Goal: Task Accomplishment & Management: Complete application form

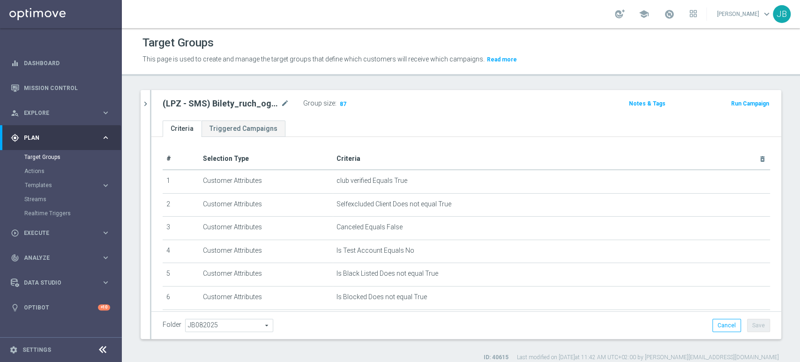
scroll to position [145, 0]
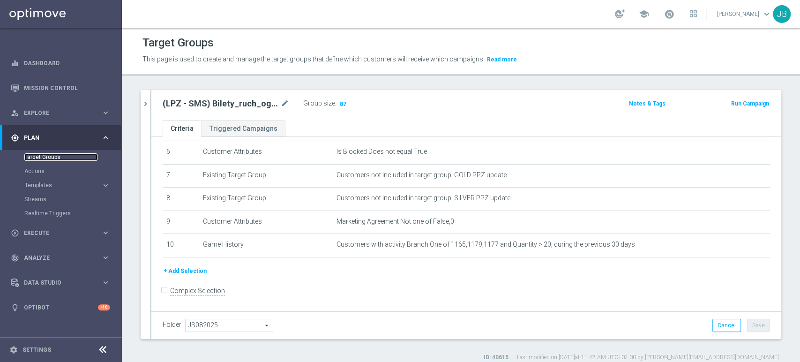
click at [49, 153] on link "Target Groups" at bounding box center [60, 157] width 73 height 8
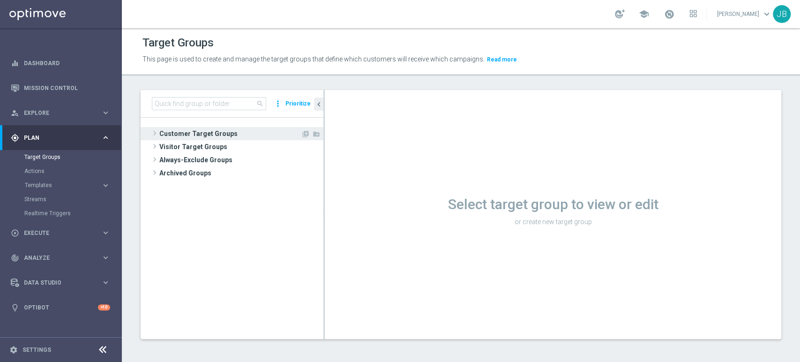
click at [168, 127] on span "Customer Target Groups" at bounding box center [230, 133] width 142 height 13
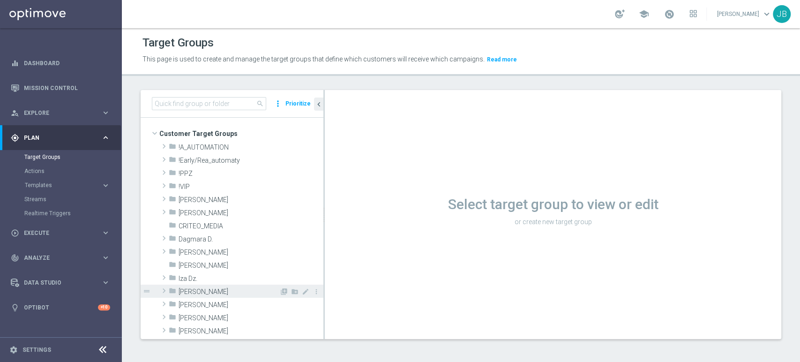
click at [206, 288] on span "[PERSON_NAME]" at bounding box center [229, 292] width 101 height 8
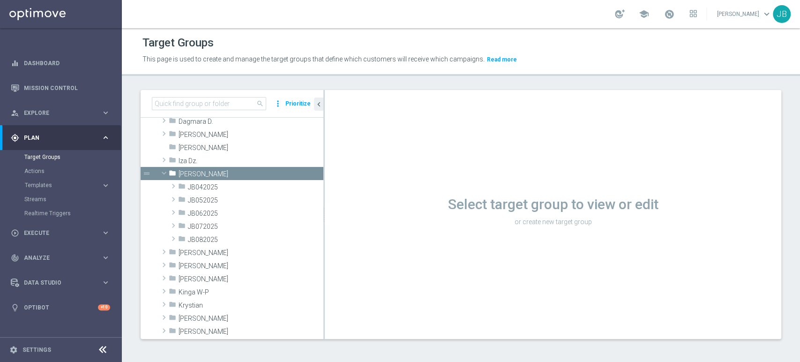
scroll to position [125, 0]
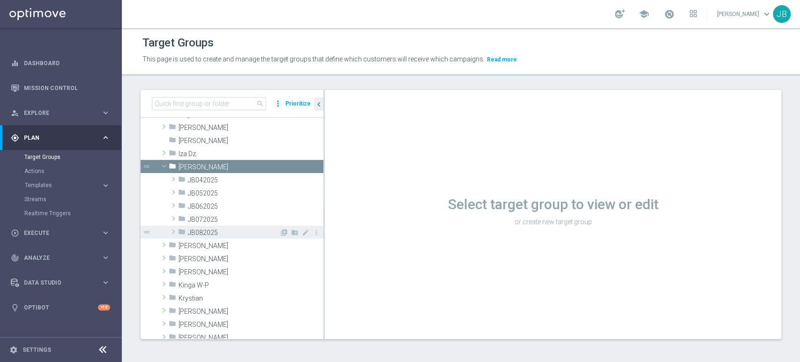
click at [231, 233] on span "JB082025" at bounding box center [233, 233] width 91 height 8
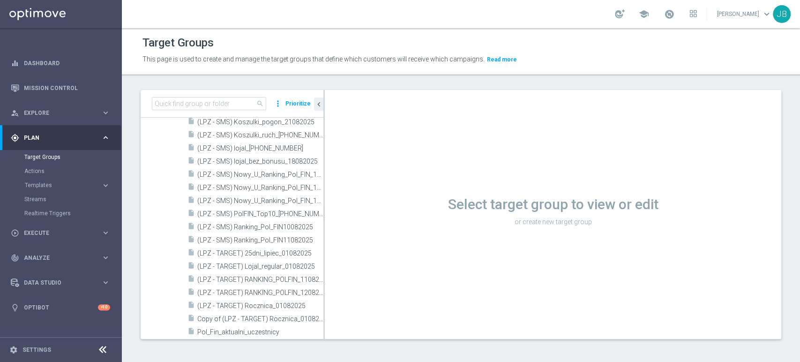
scroll to position [500, 0]
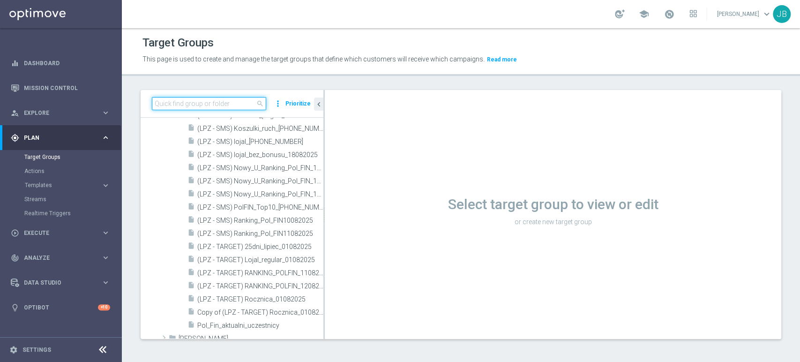
click at [227, 106] on input at bounding box center [209, 103] width 114 height 13
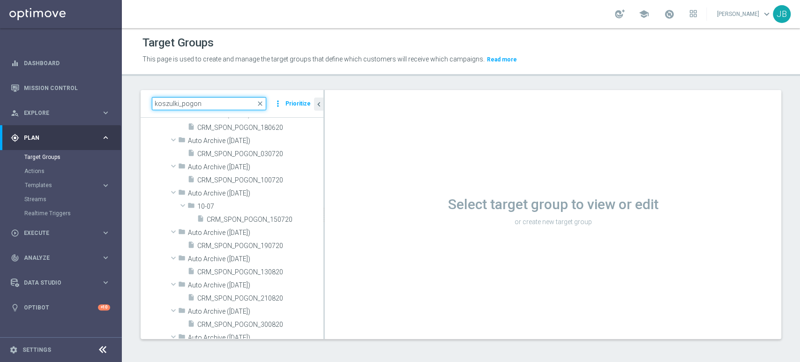
type input "koszulki_pogon"
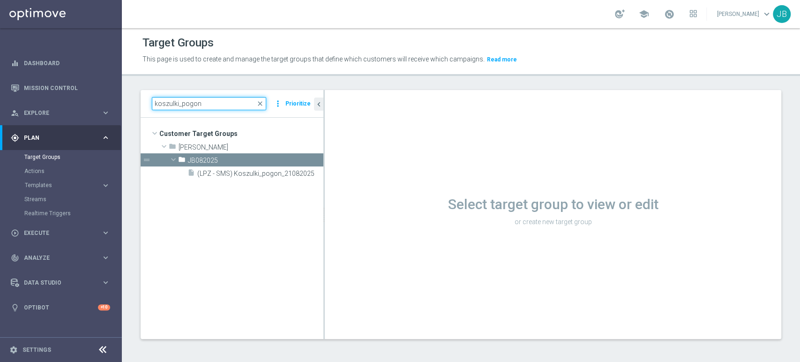
scroll to position [0, 0]
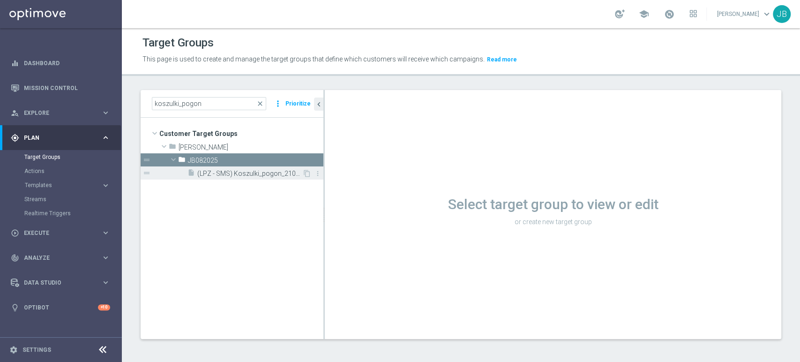
click at [259, 170] on span "(LPZ - SMS) Koszulki_pogon_21082025" at bounding box center [249, 174] width 105 height 8
click at [285, 171] on span "(LPZ - SMS) Koszulki_pogon_21082025" at bounding box center [249, 174] width 105 height 8
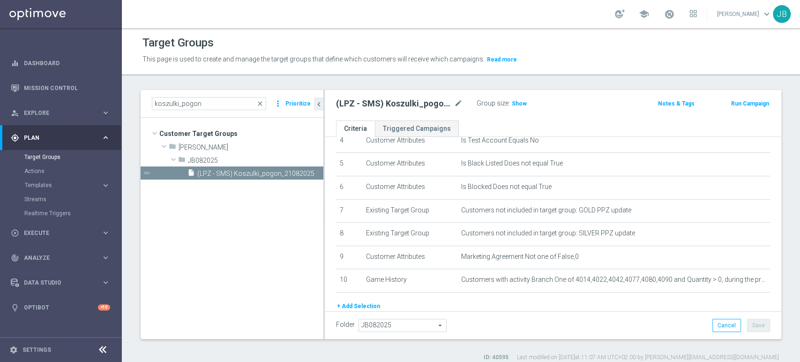
scroll to position [145, 0]
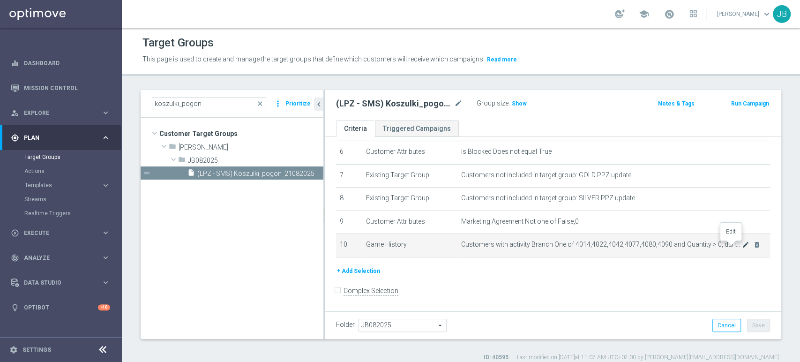
click at [742, 246] on icon "mode_edit" at bounding box center [746, 245] width 8 height 8
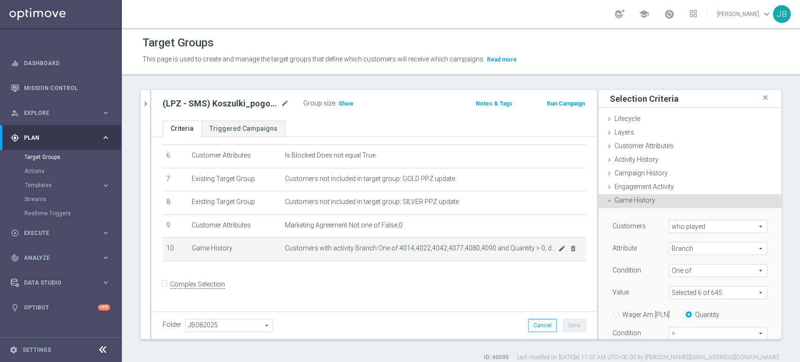
scroll to position [135, 0]
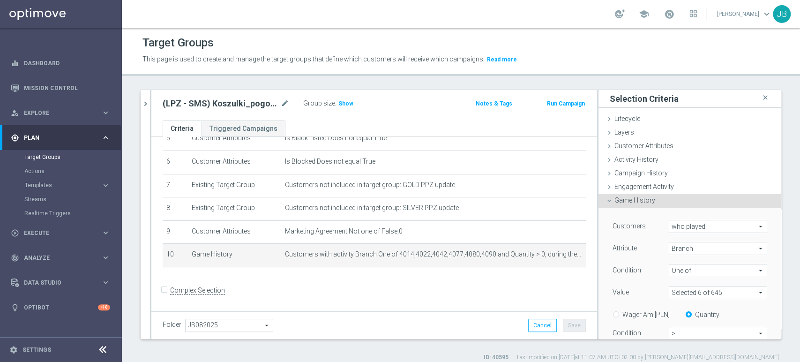
click at [719, 295] on span at bounding box center [718, 292] width 98 height 12
click at [691, 292] on input "search" at bounding box center [718, 292] width 98 height 13
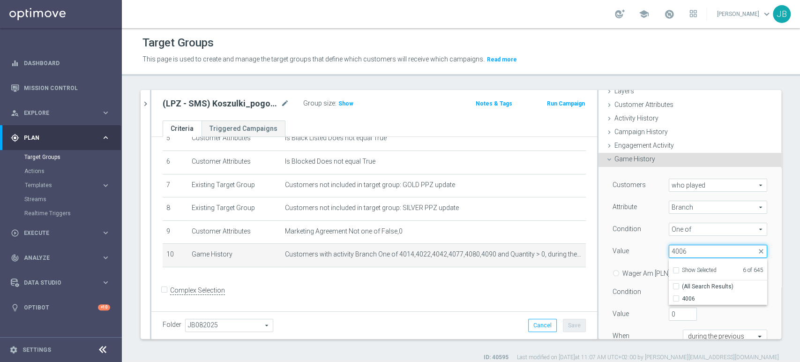
scroll to position [62, 0]
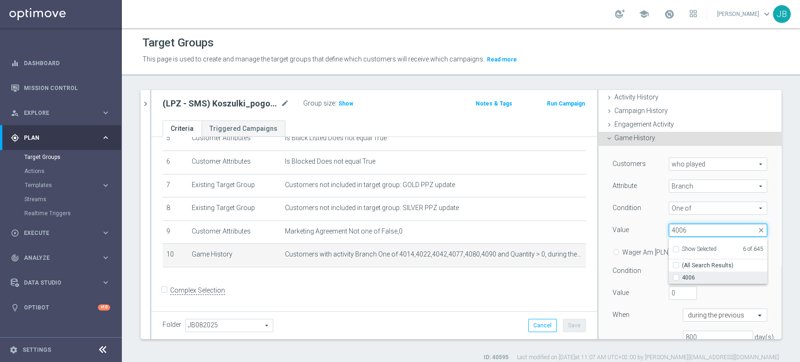
type input "4006"
click at [698, 281] on label "4006" at bounding box center [724, 277] width 85 height 12
click at [682, 281] on input "4006" at bounding box center [679, 278] width 6 height 6
checkbox input "true"
type input "Selected 7 of 645"
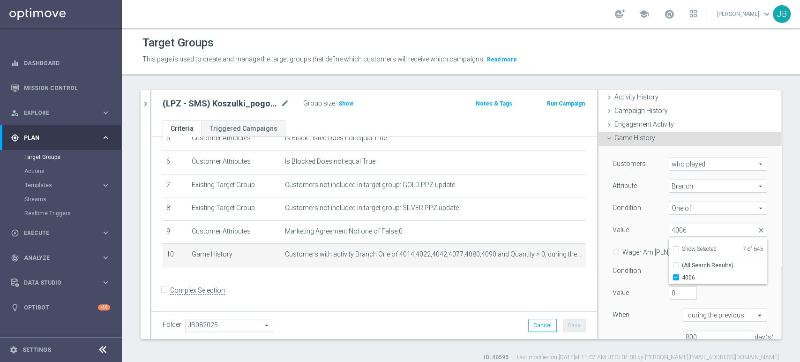
click at [725, 297] on div "0" at bounding box center [704, 292] width 84 height 13
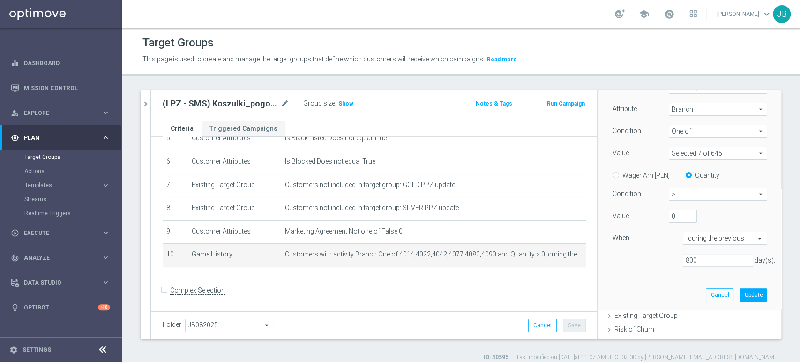
scroll to position [146, 0]
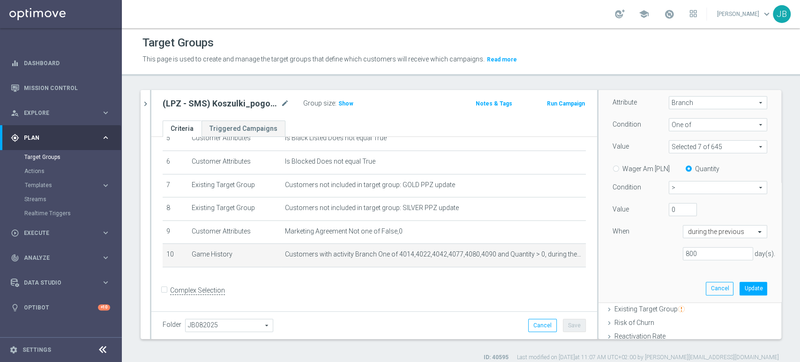
click at [718, 144] on span at bounding box center [718, 147] width 98 height 12
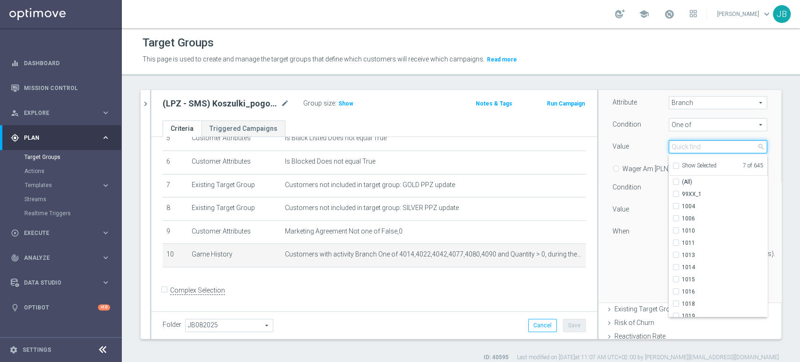
click at [694, 149] on input "search" at bounding box center [718, 146] width 98 height 13
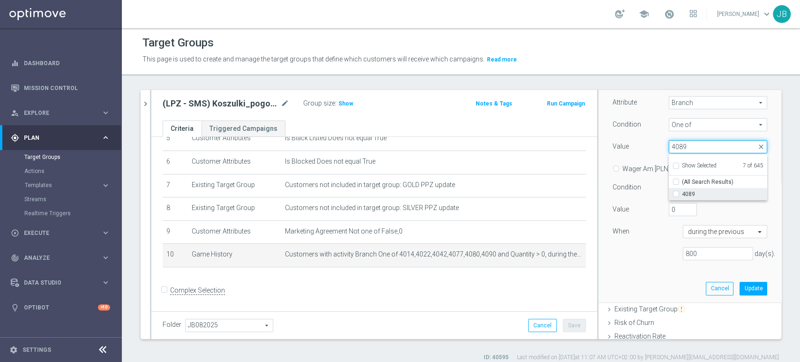
type input "4089"
click at [682, 192] on span "4089" at bounding box center [724, 194] width 85 height 8
click at [676, 192] on input "4089" at bounding box center [679, 194] width 6 height 6
checkbox input "true"
type input "Selected 8 of 645"
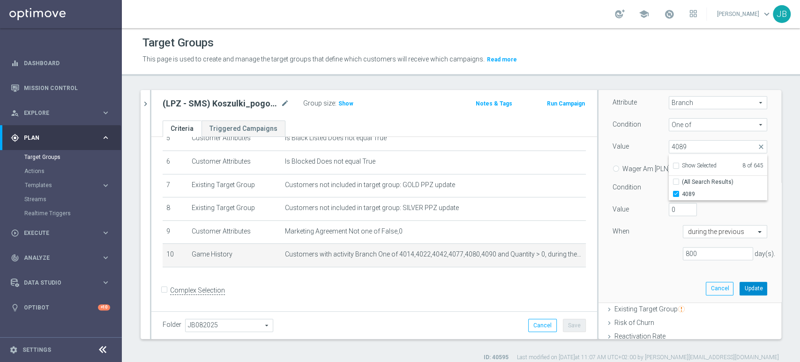
click at [740, 286] on button "Update" at bounding box center [754, 288] width 28 height 13
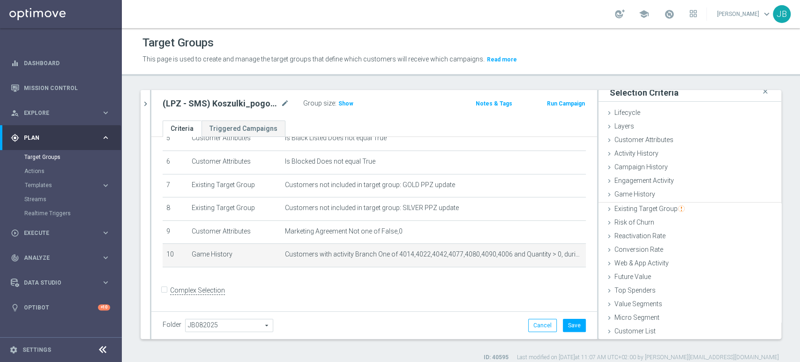
scroll to position [5, 0]
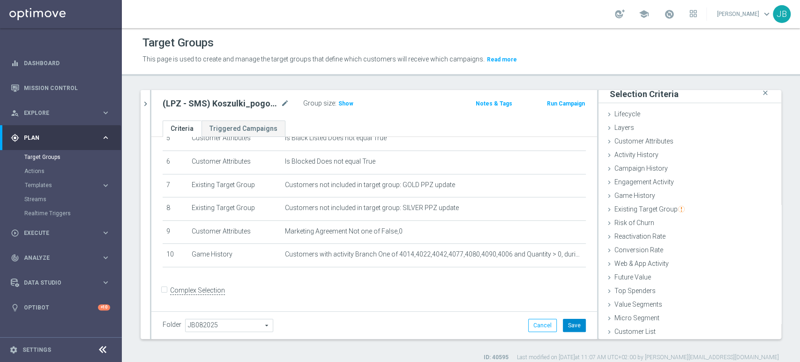
click at [566, 327] on button "Save" at bounding box center [574, 325] width 23 height 13
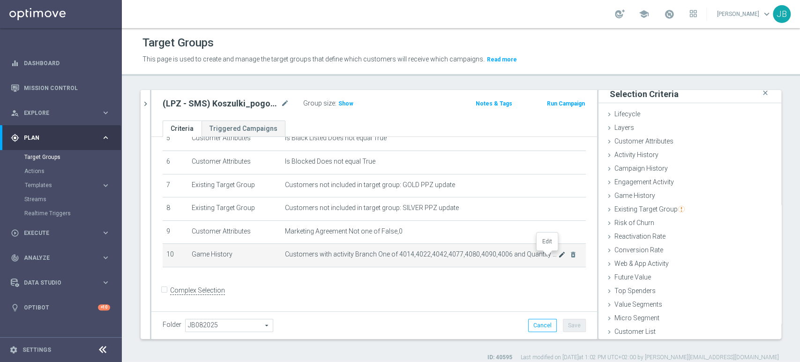
click at [558, 257] on icon "mode_edit" at bounding box center [562, 255] width 8 height 8
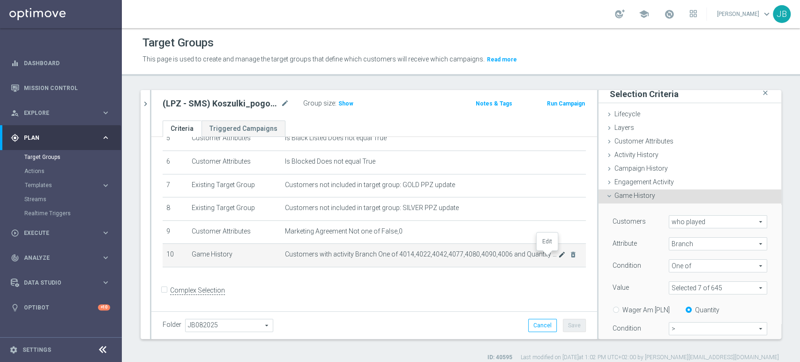
scroll to position [107, 0]
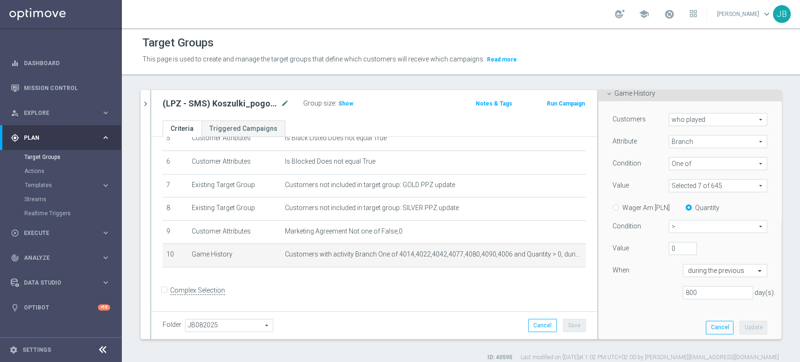
click at [714, 180] on span at bounding box center [718, 186] width 98 height 12
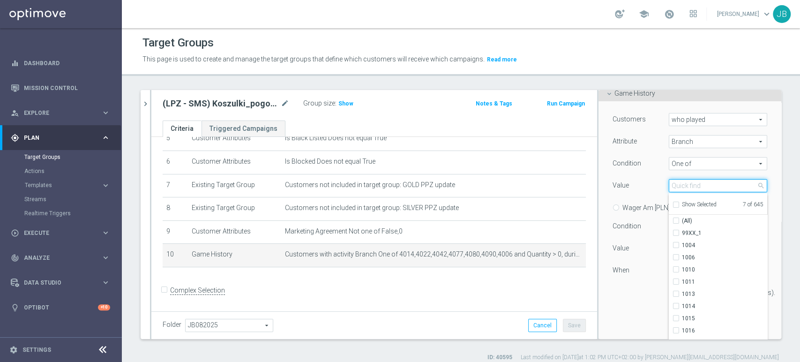
click at [705, 188] on input "search" at bounding box center [718, 185] width 98 height 13
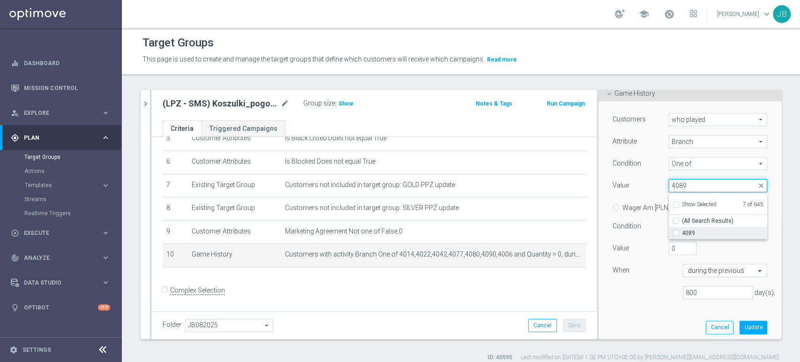
type input "4089"
click at [683, 229] on span "4089" at bounding box center [724, 233] width 85 height 8
click at [682, 230] on input "4089" at bounding box center [679, 233] width 6 height 6
checkbox input "true"
type input "Selected 8 of 645"
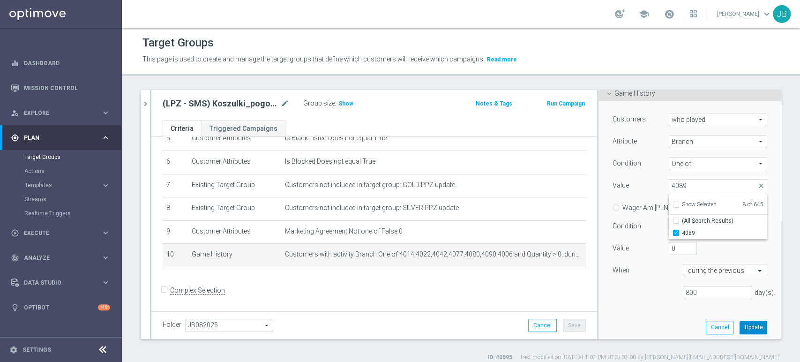
click at [740, 322] on button "Update" at bounding box center [754, 327] width 28 height 13
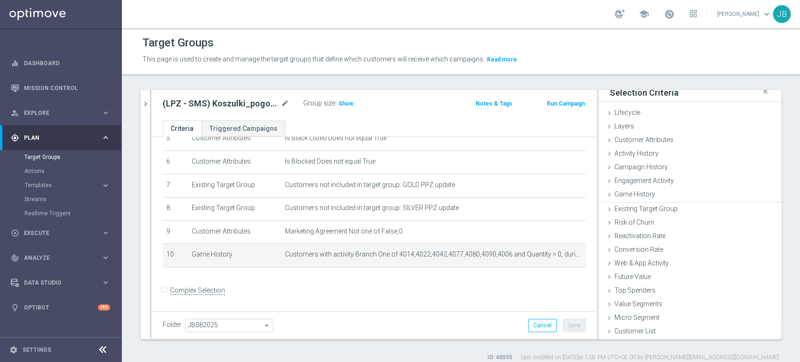
scroll to position [5, 0]
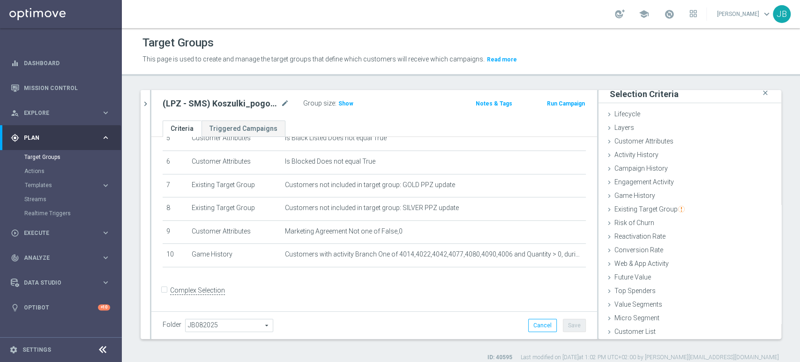
click at [546, 288] on form "Complex Selection Invalid Expression" at bounding box center [374, 300] width 423 height 35
click at [349, 102] on span "Show" at bounding box center [345, 103] width 15 height 7
click at [627, 198] on span "Game History" at bounding box center [635, 196] width 41 height 8
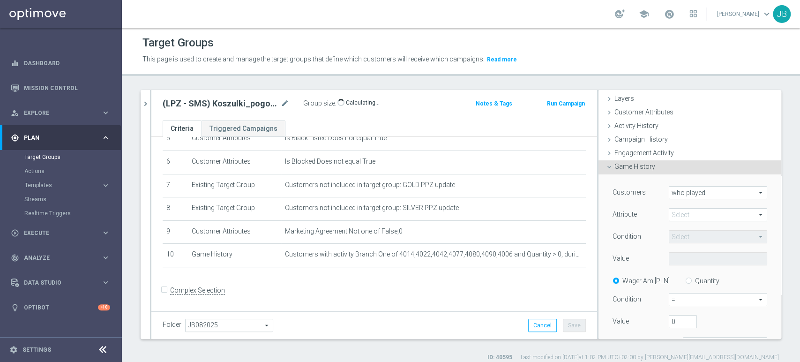
scroll to position [107, 0]
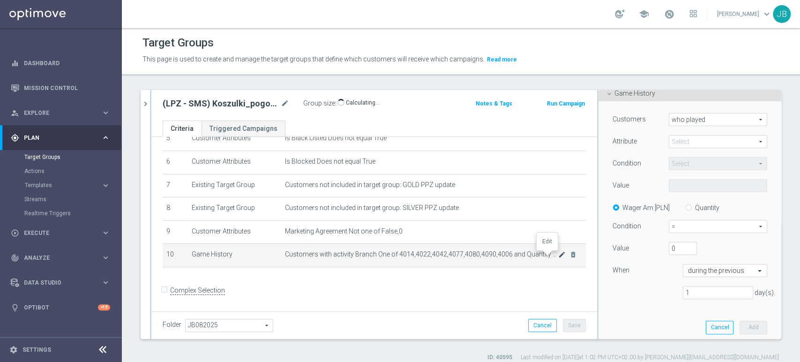
click at [558, 257] on icon "mode_edit" at bounding box center [562, 255] width 8 height 8
click at [710, 181] on span at bounding box center [718, 186] width 98 height 12
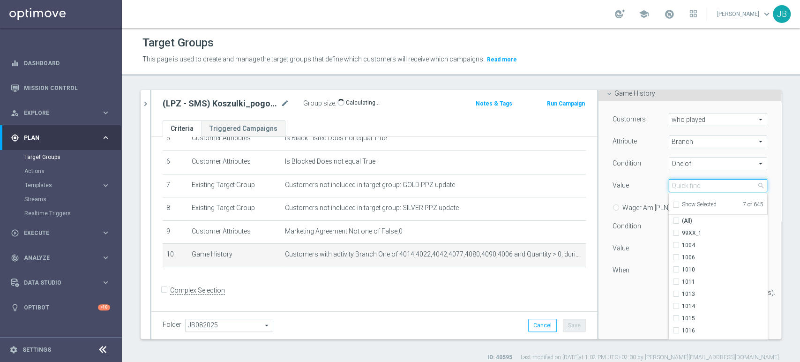
click at [680, 184] on input "search" at bounding box center [718, 185] width 98 height 13
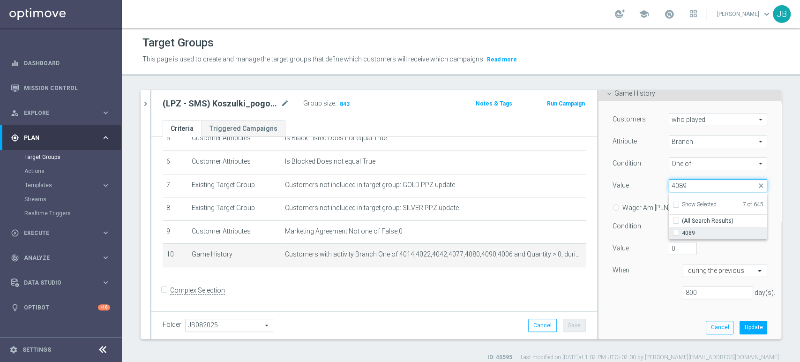
type input "4089"
click at [682, 230] on label "4089" at bounding box center [724, 233] width 85 height 12
click at [676, 230] on input "4089" at bounding box center [679, 233] width 6 height 6
checkbox input "true"
type input "Selected 8 of 645"
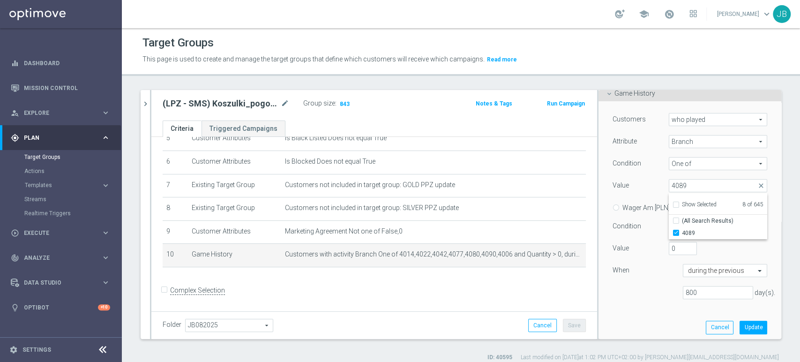
click at [720, 174] on div "Customers who played who played arrow_drop_down search Attribute Branch Branch …" at bounding box center [690, 210] width 155 height 194
click at [740, 325] on button "Update" at bounding box center [754, 327] width 28 height 13
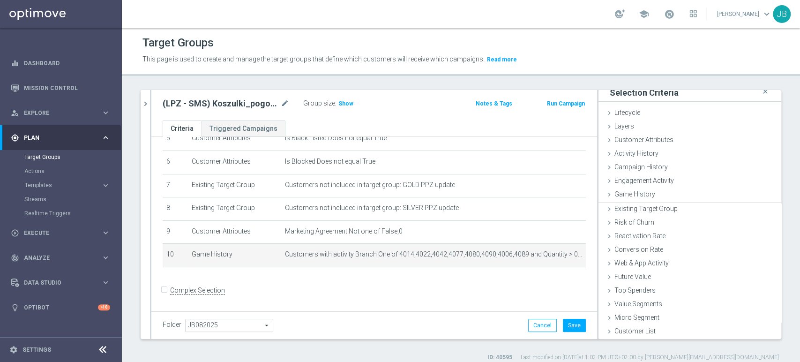
scroll to position [5, 0]
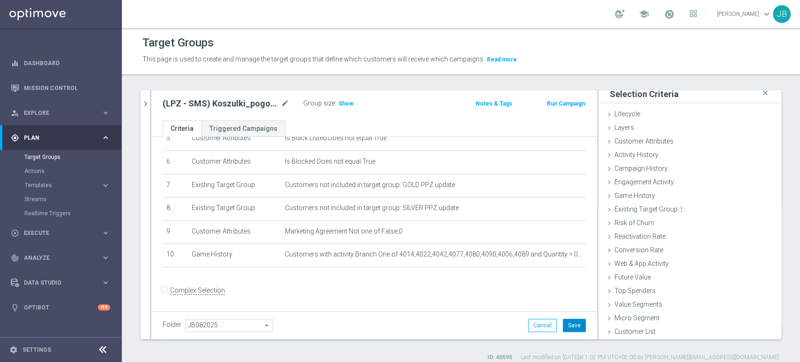
click at [571, 322] on button "Save" at bounding box center [574, 325] width 23 height 13
click at [344, 104] on span "Show" at bounding box center [345, 103] width 15 height 7
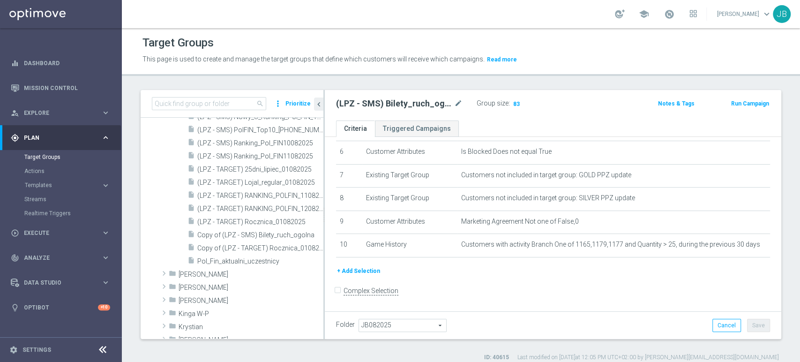
scroll to position [556, 0]
click at [238, 102] on input at bounding box center [209, 103] width 114 height 13
type input "bilety_ruch"
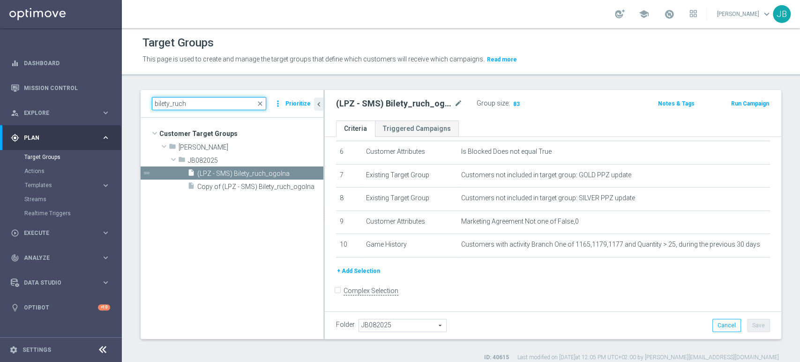
scroll to position [0, 0]
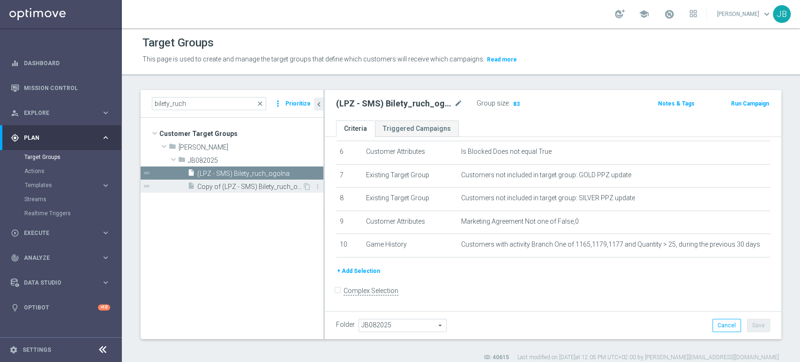
click at [257, 188] on span "Copy of (LPZ - SMS) Bilety_ruch_ogolna" at bounding box center [249, 187] width 105 height 8
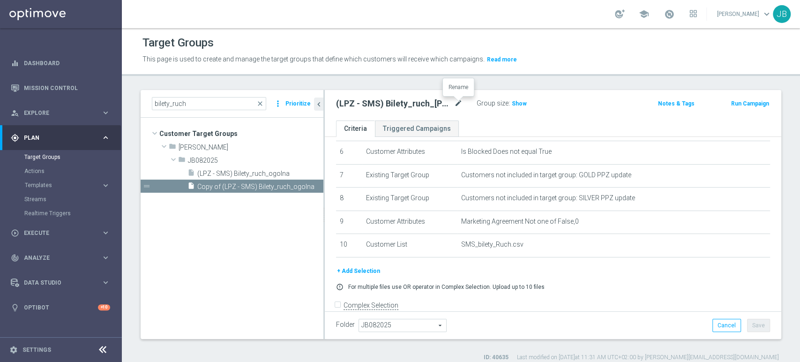
click at [455, 102] on icon "mode_edit" at bounding box center [458, 103] width 8 height 11
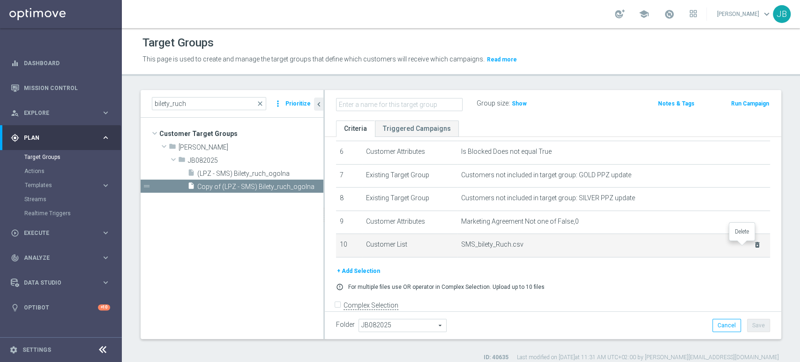
click at [754, 248] on icon "delete_forever" at bounding box center [758, 245] width 8 height 8
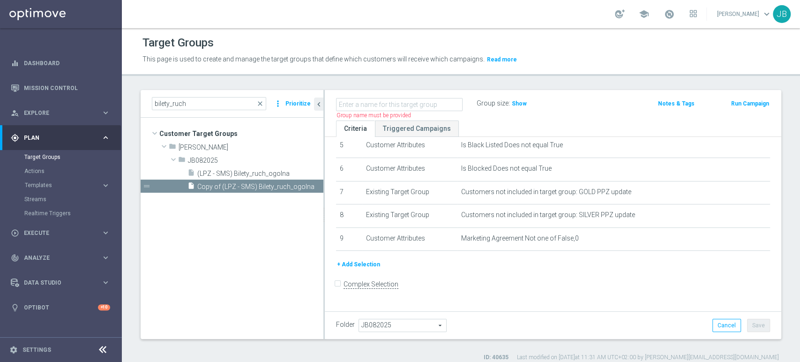
scroll to position [122, 0]
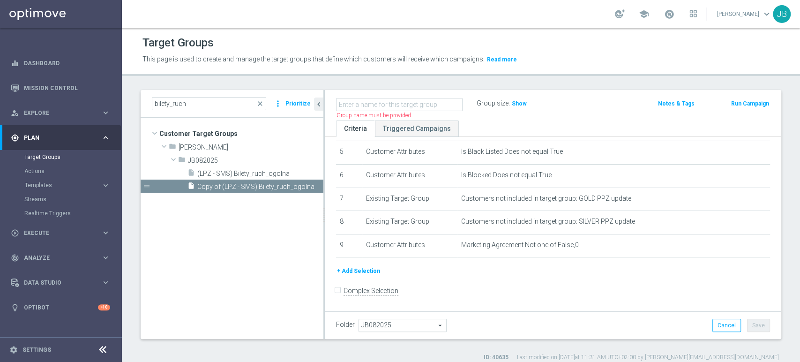
click at [373, 275] on button "+ Add Selection" at bounding box center [358, 271] width 45 height 10
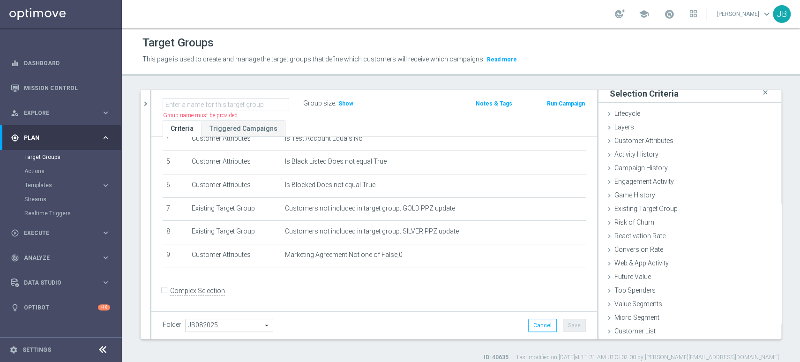
scroll to position [5, 0]
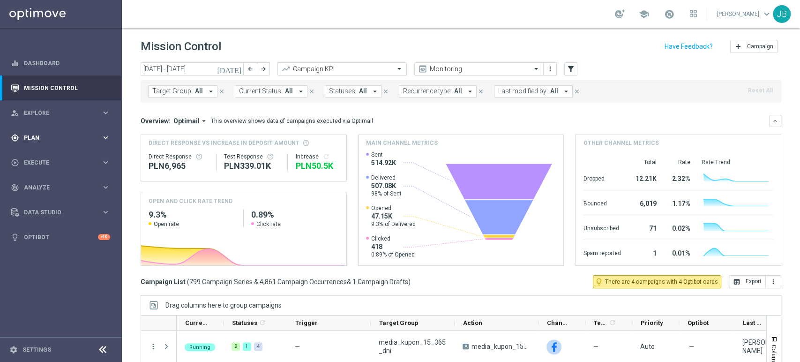
click at [55, 137] on span "Plan" at bounding box center [62, 138] width 77 height 6
click at [42, 158] on link "Target Groups" at bounding box center [60, 157] width 73 height 8
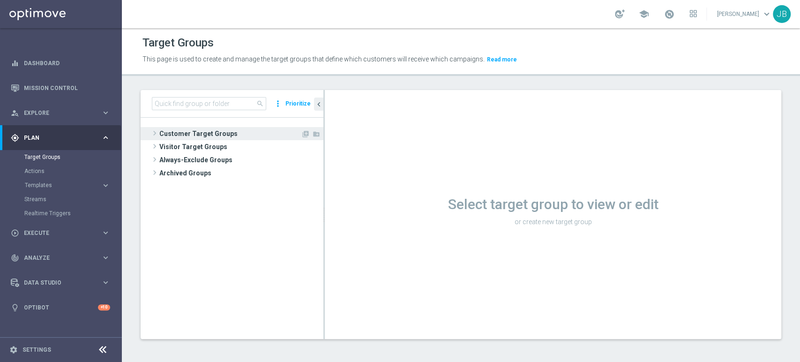
click at [164, 134] on span "Customer Target Groups" at bounding box center [230, 133] width 142 height 13
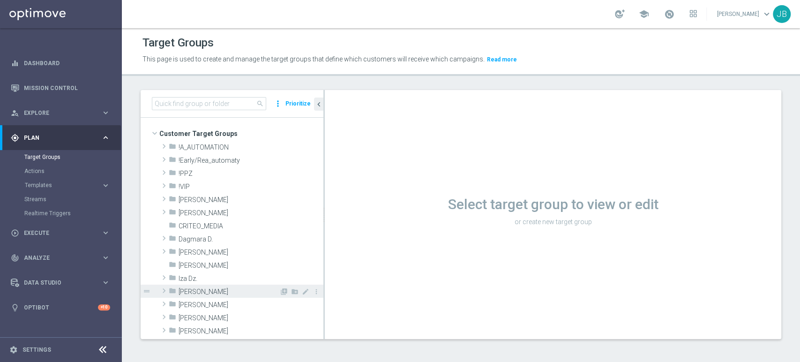
click at [184, 294] on span "[PERSON_NAME]" at bounding box center [229, 292] width 101 height 8
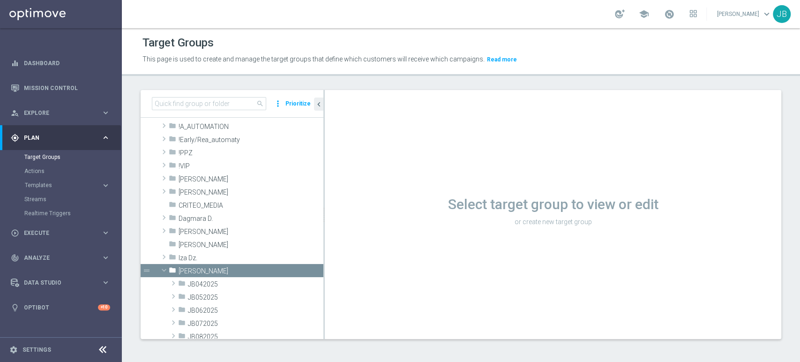
scroll to position [97, 0]
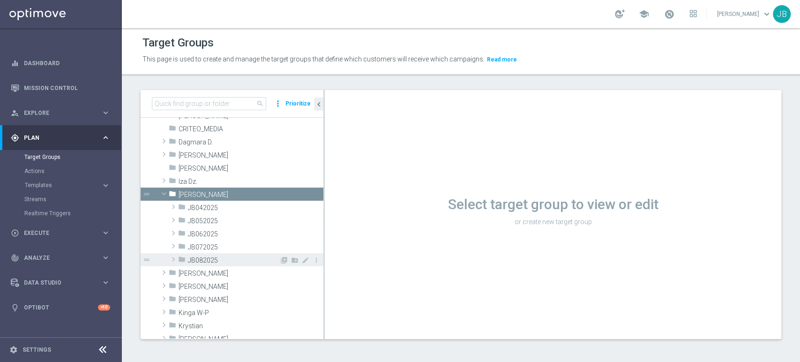
click at [208, 253] on div "folder JB082025" at bounding box center [228, 259] width 101 height 13
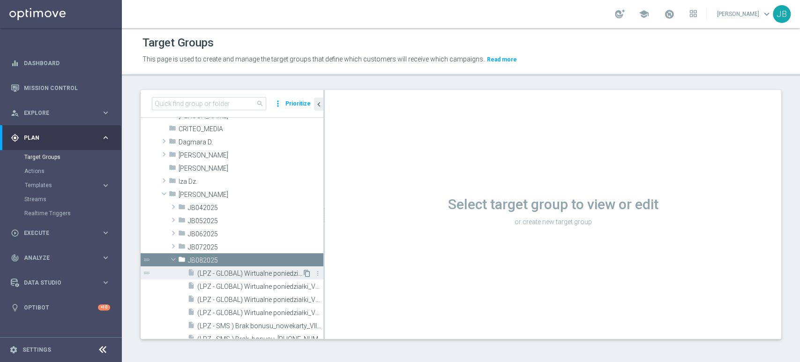
click at [303, 273] on icon "content_copy" at bounding box center [307, 274] width 8 height 8
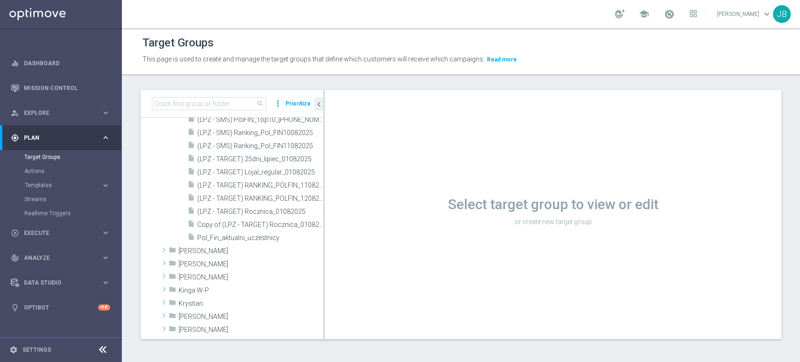
scroll to position [583, 0]
click at [278, 224] on span "Copy of (LPZ - TARGET) Rocznica_01082025" at bounding box center [249, 224] width 105 height 8
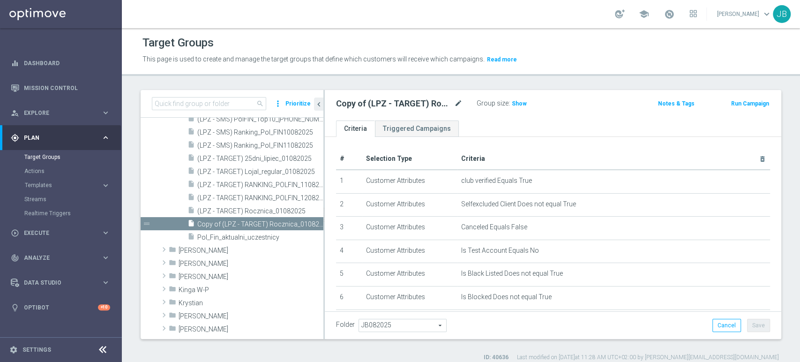
click at [458, 101] on icon "mode_edit" at bounding box center [458, 103] width 8 height 11
type input "(LPZ - GLOBAL) Wirtualne poniedziałki_VS 20.08.2025"
click at [518, 153] on th "Criteria delete_forever" at bounding box center [614, 159] width 313 height 22
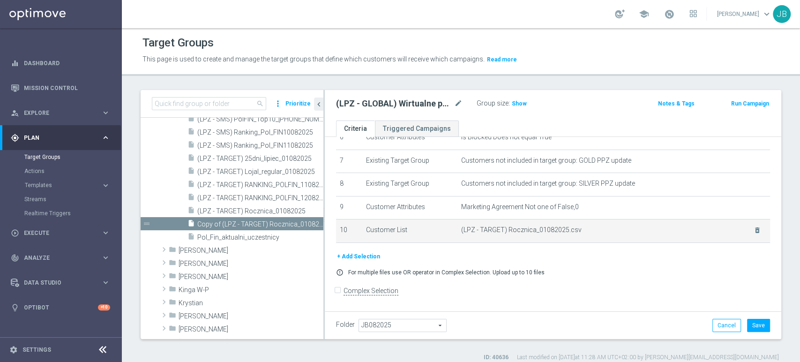
click at [746, 235] on td "(LPZ - TARGET) Rocznica_01082025.csv delete_forever" at bounding box center [614, 230] width 313 height 23
click at [754, 233] on icon "delete_forever" at bounding box center [758, 230] width 8 height 8
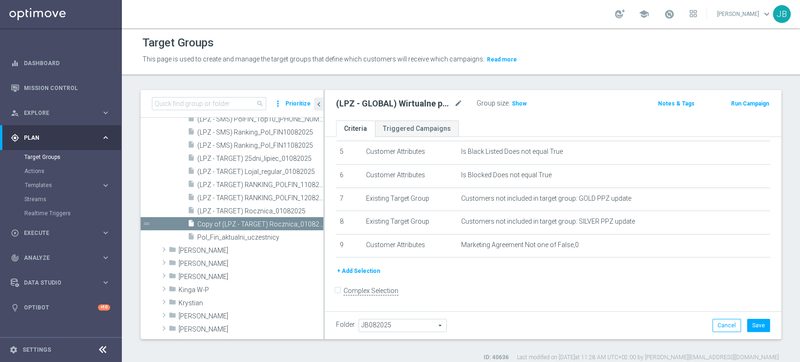
click at [353, 275] on button "+ Add Selection" at bounding box center [358, 271] width 45 height 10
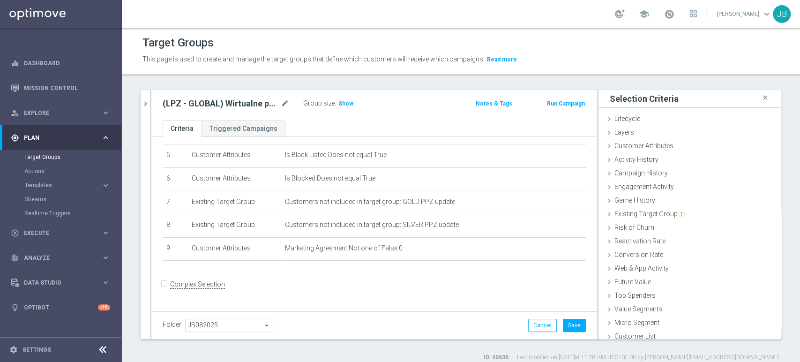
scroll to position [112, 0]
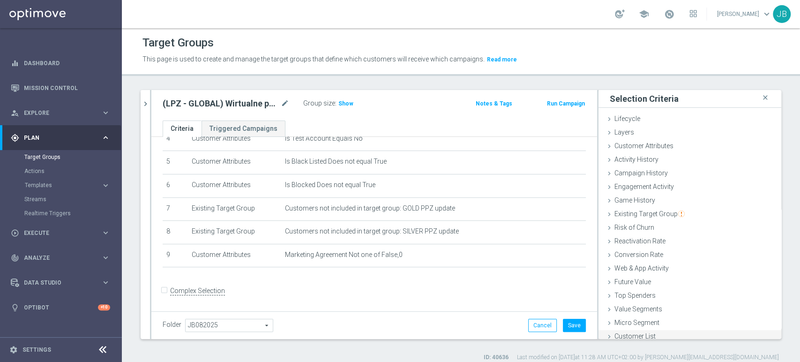
click at [634, 337] on span "Customer List" at bounding box center [635, 336] width 41 height 8
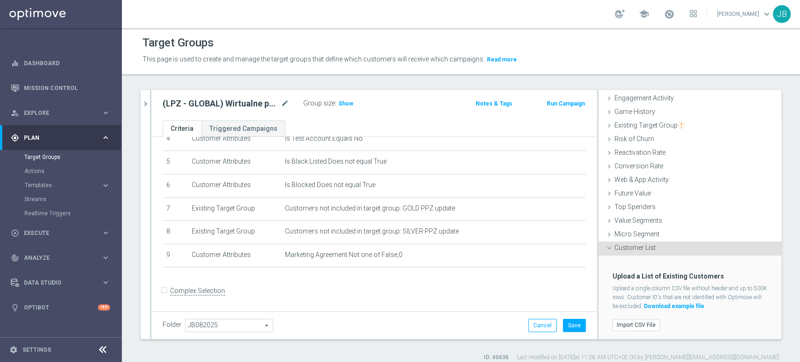
click at [626, 329] on div "Import CSV File" at bounding box center [690, 324] width 169 height 15
click at [627, 325] on label "Import CSV File" at bounding box center [636, 325] width 47 height 12
click at [0, 0] on input "Import CSV File" at bounding box center [0, 0] width 0 height 0
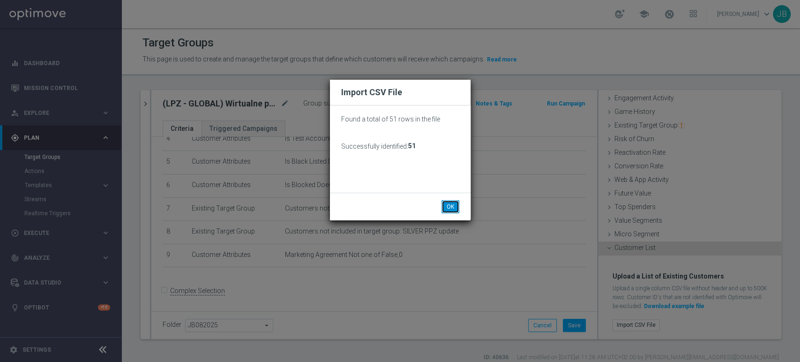
click at [443, 201] on button "OK" at bounding box center [451, 206] width 18 height 13
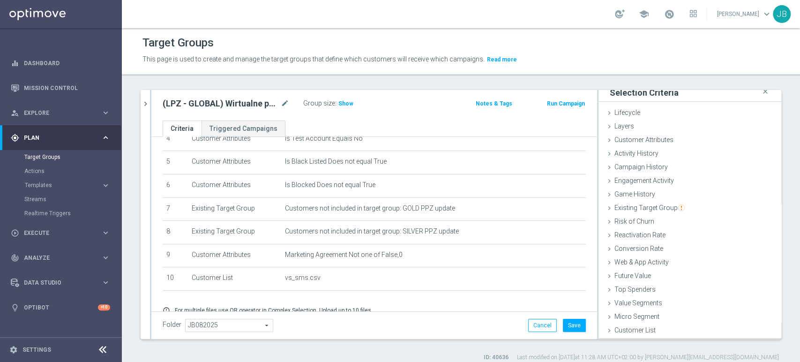
scroll to position [5, 0]
click at [571, 323] on button "Save" at bounding box center [574, 325] width 23 height 13
click at [349, 107] on h3 "Show" at bounding box center [346, 103] width 17 height 10
click at [53, 241] on div "play_circle_outline Execute keyboard_arrow_right" at bounding box center [60, 232] width 121 height 25
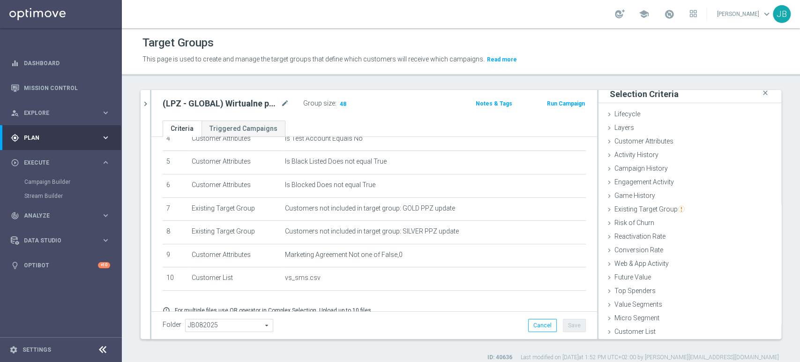
click at [72, 186] on div "Campaign Builder" at bounding box center [72, 182] width 97 height 14
click at [64, 180] on link "Campaign Builder" at bounding box center [60, 182] width 73 height 8
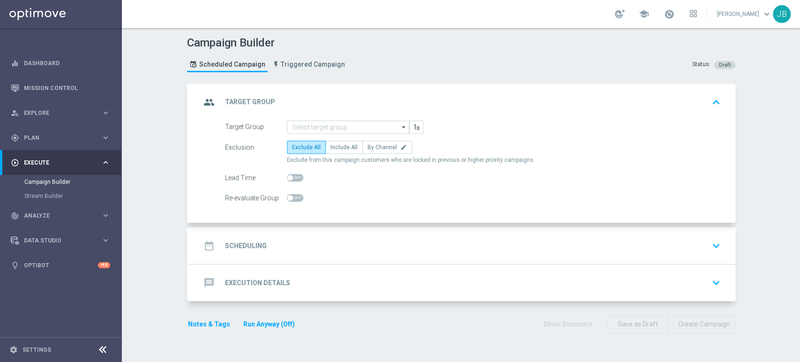
click at [85, 305] on sidenavbar "equalizer Dashboard Mission Control" at bounding box center [61, 181] width 122 height 362
click at [300, 130] on input at bounding box center [348, 126] width 122 height 13
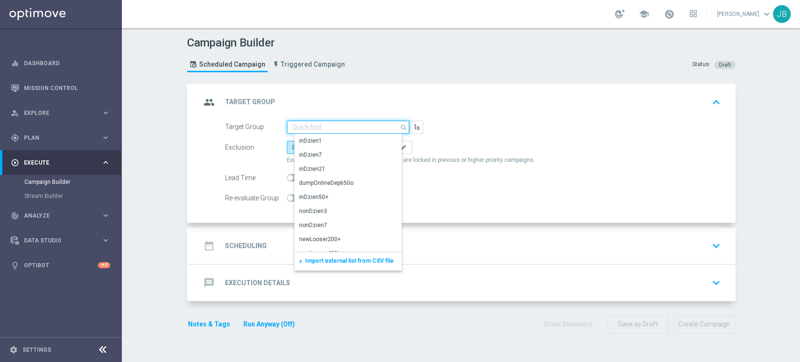
paste input "(LPZ - GLOBAL) Wirtualne poniedziałki_VS 20.08.2025"
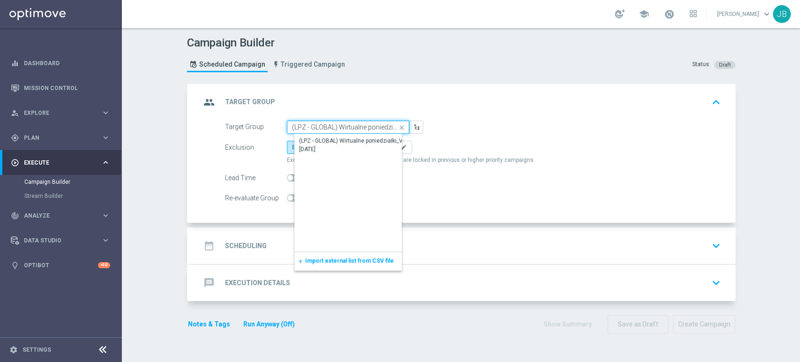
scroll to position [0, 45]
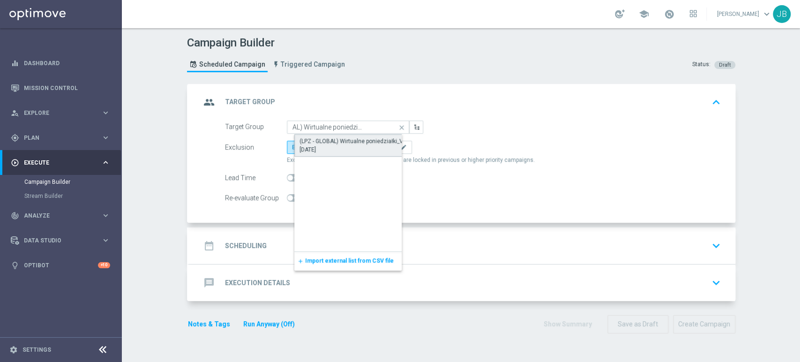
click at [304, 142] on div "(LPZ - GLOBAL) Wirtualne poniedziałki_VS 20.08.2025" at bounding box center [356, 145] width 113 height 17
type input "(LPZ - GLOBAL) Wirtualne poniedziałki_VS 20.08.2025"
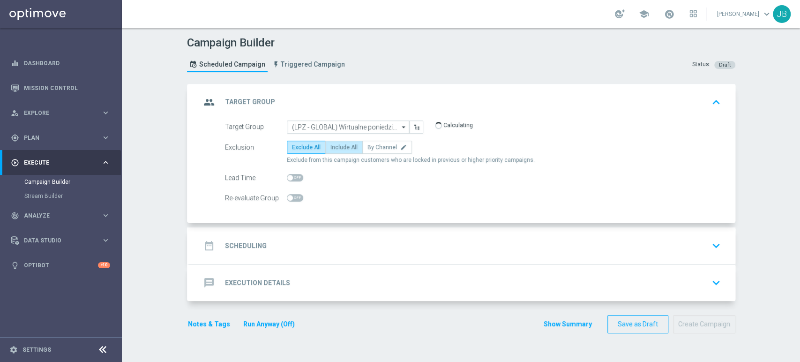
click at [341, 150] on label "Include All" at bounding box center [344, 147] width 38 height 13
click at [337, 150] on input "Include All" at bounding box center [333, 149] width 6 height 6
radio input "true"
click at [311, 244] on div "date_range Scheduling keyboard_arrow_down" at bounding box center [463, 246] width 524 height 18
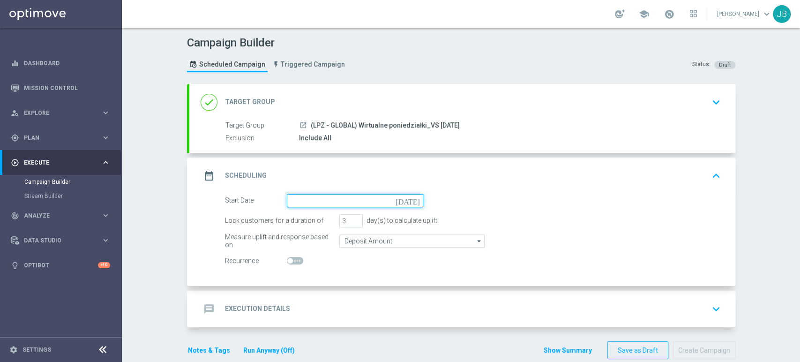
click at [352, 202] on input at bounding box center [355, 200] width 136 height 13
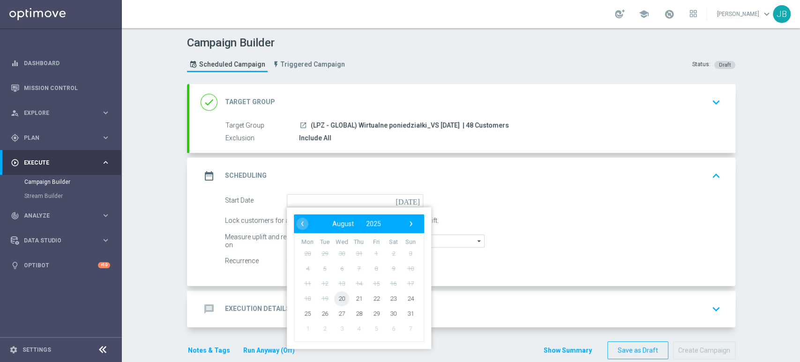
click at [335, 297] on span "20" at bounding box center [341, 298] width 15 height 15
type input "[DATE]"
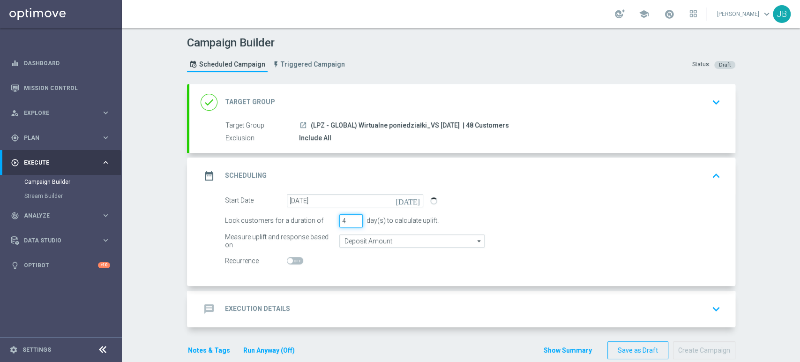
click at [352, 216] on input "4" at bounding box center [350, 220] width 23 height 13
click at [352, 216] on input "5" at bounding box center [350, 220] width 23 height 13
click at [352, 216] on input "6" at bounding box center [350, 220] width 23 height 13
type input "7"
click at [352, 216] on input "7" at bounding box center [350, 220] width 23 height 13
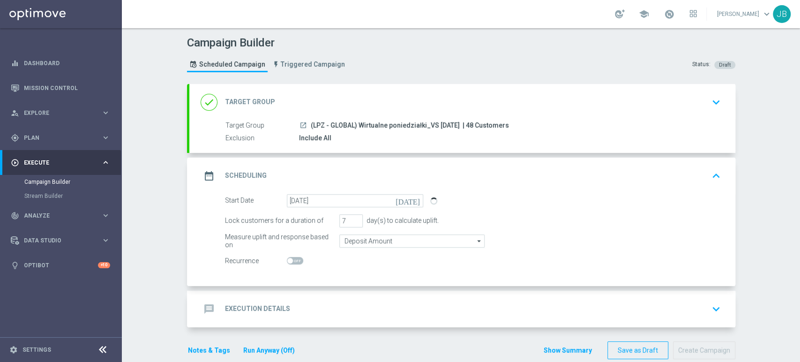
click at [358, 300] on div "message Execution Details keyboard_arrow_down" at bounding box center [463, 309] width 524 height 18
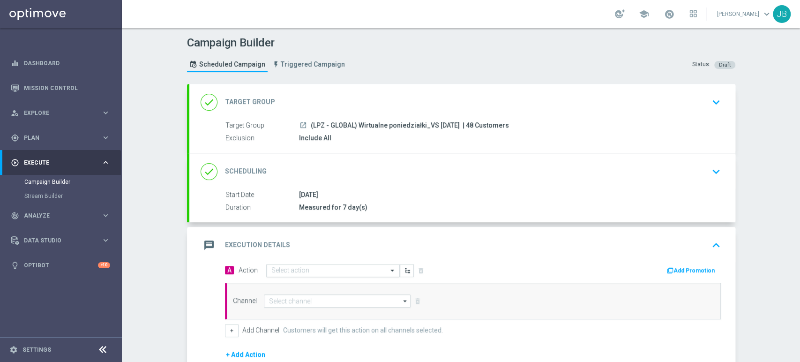
click at [314, 267] on input "text" at bounding box center [323, 271] width 105 height 8
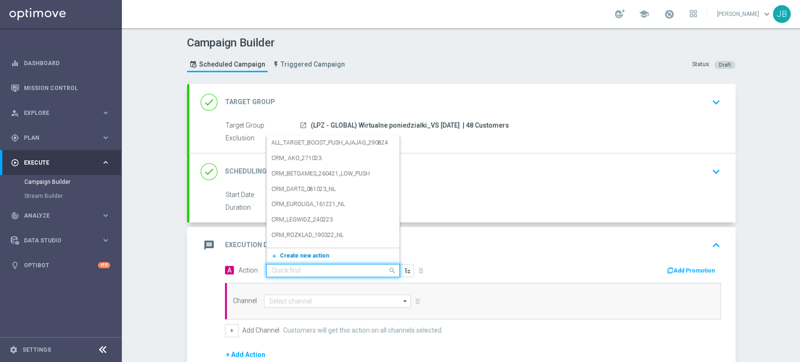
click at [311, 257] on span "Create new action" at bounding box center [304, 255] width 49 height 7
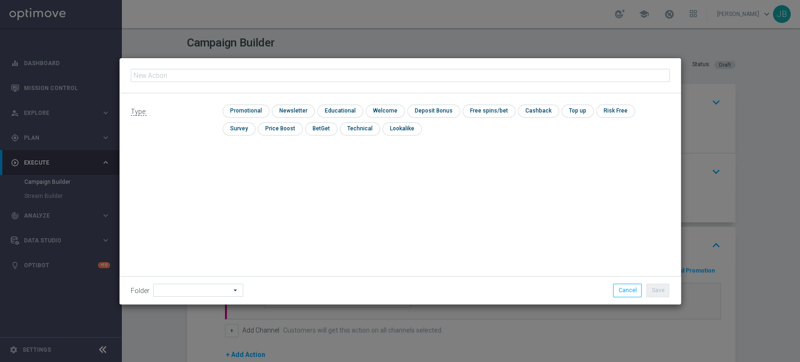
type input "(LPZ - GLOBAL) Wirtualne poniedziałki_VS 20.08.2025"
click at [278, 107] on input "checkbox" at bounding box center [292, 111] width 41 height 13
checkbox input "true"
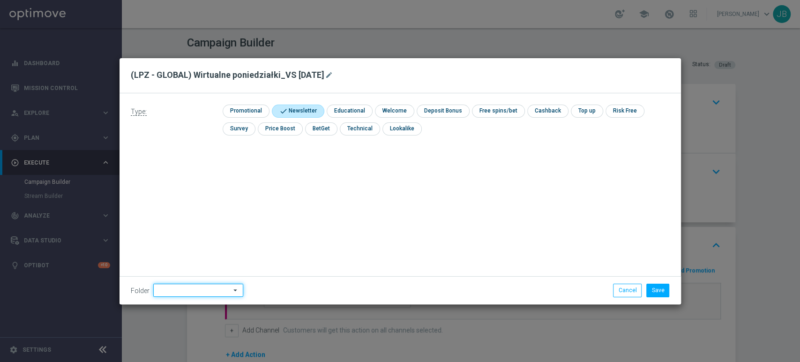
click at [200, 290] on input at bounding box center [198, 290] width 90 height 13
click at [196, 193] on div "[PERSON_NAME]" at bounding box center [204, 194] width 87 height 13
type input "[PERSON_NAME]"
click at [653, 288] on button "Save" at bounding box center [657, 290] width 23 height 13
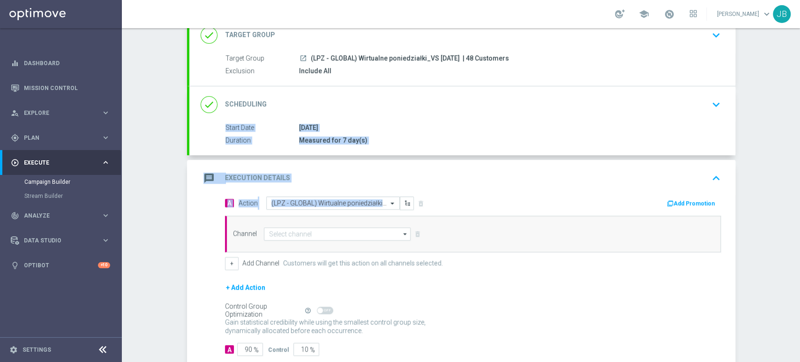
scroll to position [100, 0]
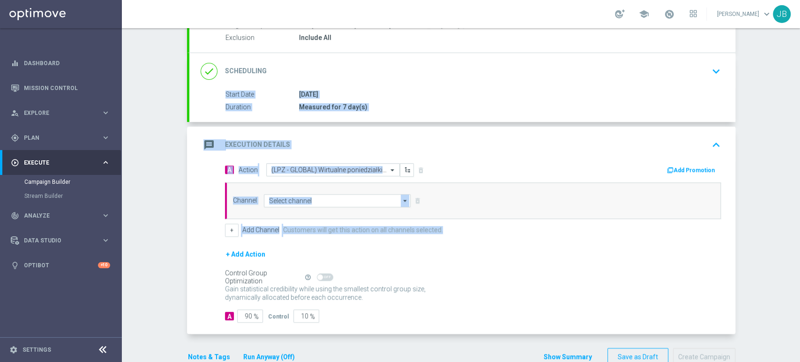
drag, startPoint x: 799, startPoint y: 158, endPoint x: 798, endPoint y: 228, distance: 69.9
click at [798, 228] on div "Campaign Builder Scheduled Campaign Triggered Campaign Status: Draft done Targe…" at bounding box center [461, 195] width 678 height 334
click at [333, 201] on input at bounding box center [337, 200] width 147 height 13
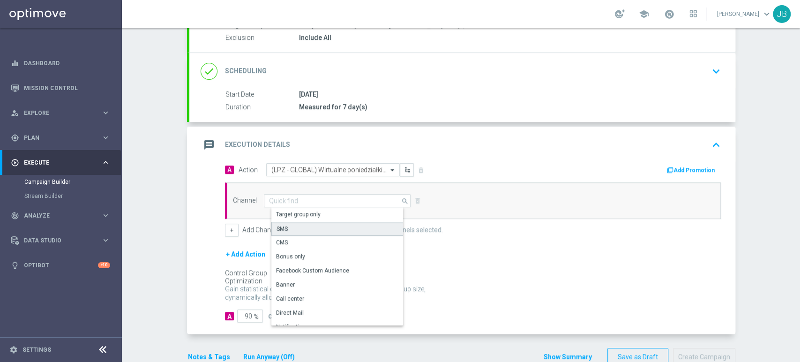
click at [315, 226] on div "SMS" at bounding box center [341, 229] width 140 height 14
type input "SMS"
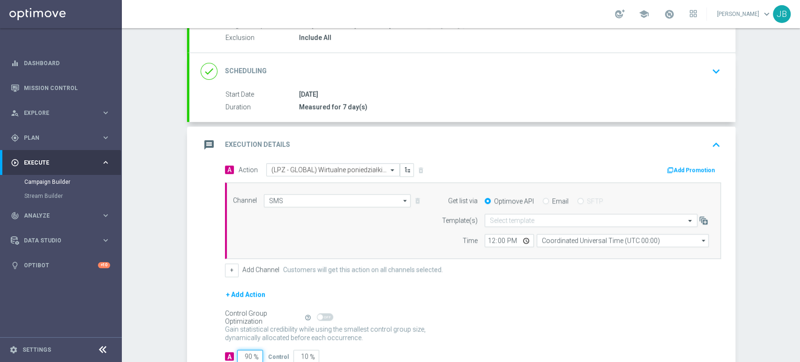
click at [245, 355] on input "90" at bounding box center [250, 356] width 26 height 13
type input "0"
type input "100"
type input "0"
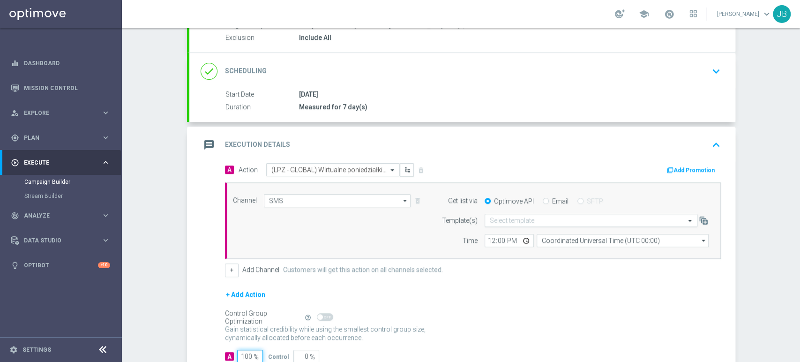
type input "100"
click at [544, 224] on input "text" at bounding box center [582, 221] width 184 height 8
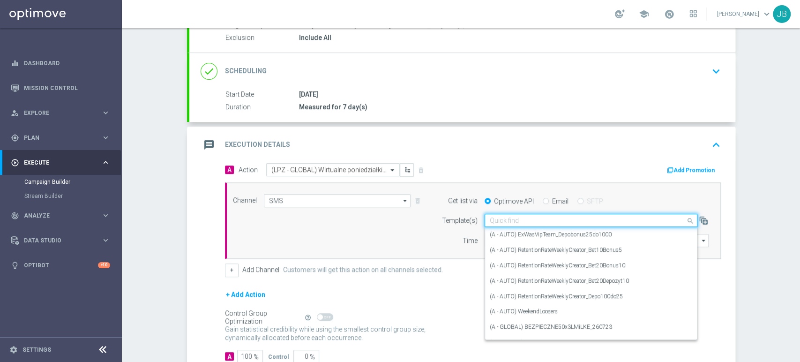
paste input "(LPZ - GLOBAL) Wirtualne poniedziałki_VS 20.08.2025"
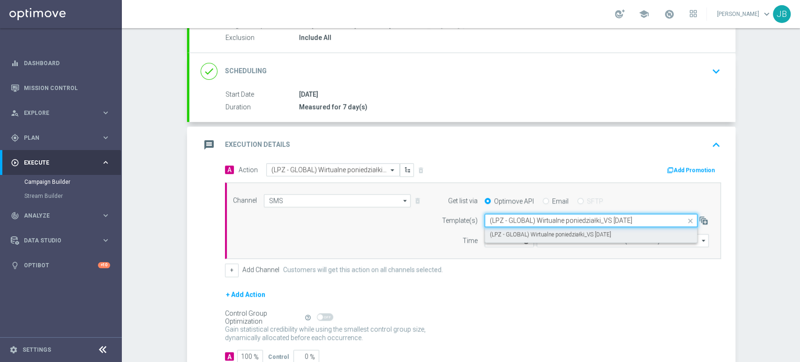
click at [527, 237] on label "(LPZ - GLOBAL) Wirtualne poniedziałki_VS 20.08.2025" at bounding box center [550, 235] width 121 height 8
type input "(LPZ - GLOBAL) Wirtualne poniedziałki_VS 20.08.2025"
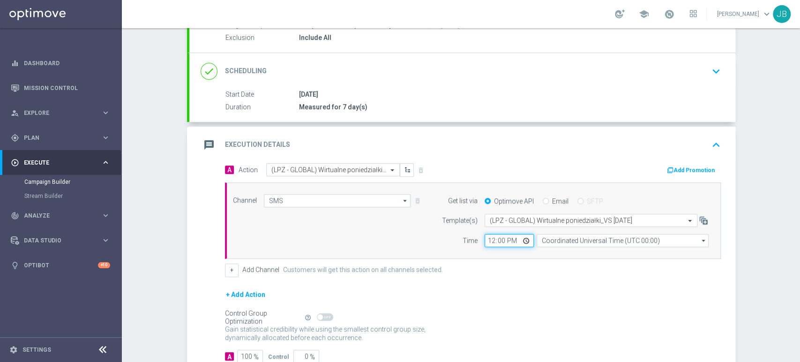
click at [488, 239] on input "12:00" at bounding box center [509, 240] width 49 height 13
type input "14:11"
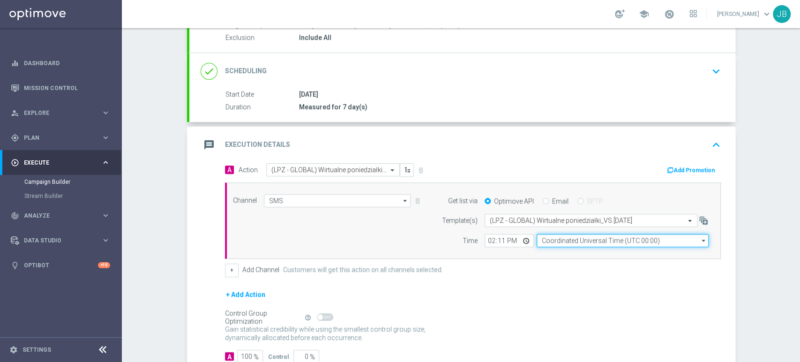
click at [540, 238] on input "Coordinated Universal Time (UTC 00:00)" at bounding box center [623, 240] width 172 height 13
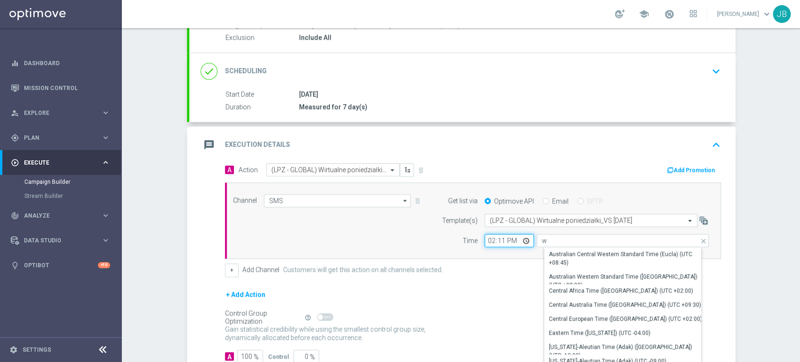
click at [485, 238] on input "14:11" at bounding box center [509, 240] width 49 height 13
type input "Coordinated Universal Time (UTC 00:00)"
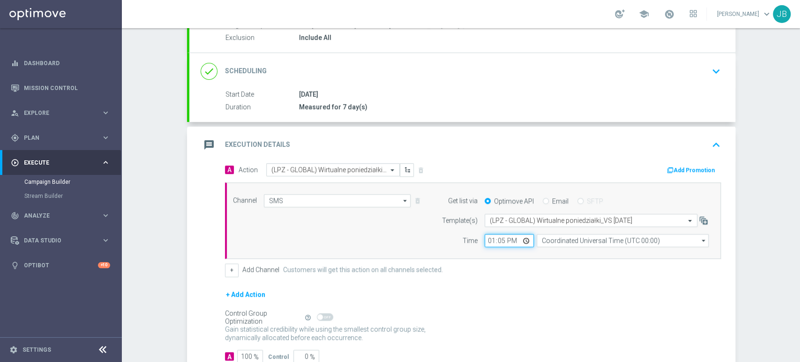
type input "13:57"
click at [540, 289] on div "+ Add Action" at bounding box center [473, 300] width 496 height 23
click at [791, 227] on div "Campaign Builder Scheduled Campaign Triggered Campaign Status: Draft done Targe…" at bounding box center [461, 195] width 678 height 334
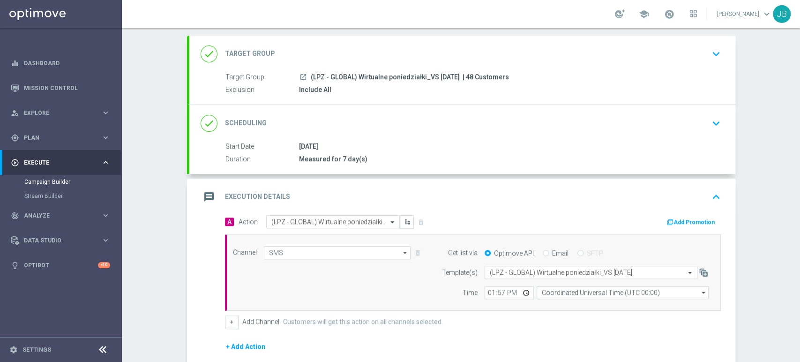
scroll to position [26, 0]
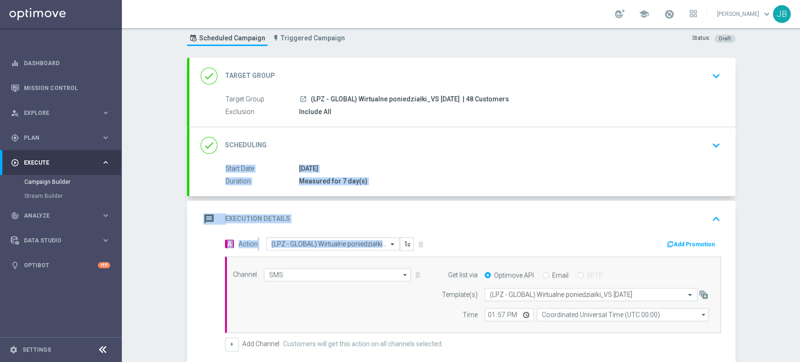
drag, startPoint x: 799, startPoint y: 200, endPoint x: 795, endPoint y: 153, distance: 47.1
click at [795, 153] on div "Campaign Builder Scheduled Campaign Triggered Campaign Status: Draft done Targe…" at bounding box center [461, 195] width 678 height 334
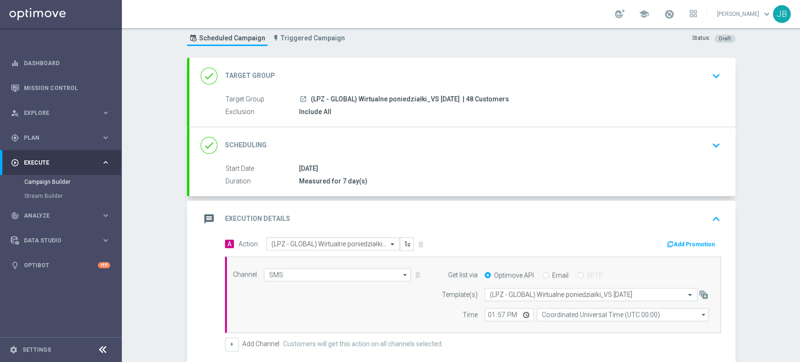
click at [695, 81] on div "done Target Group keyboard_arrow_down" at bounding box center [463, 76] width 524 height 18
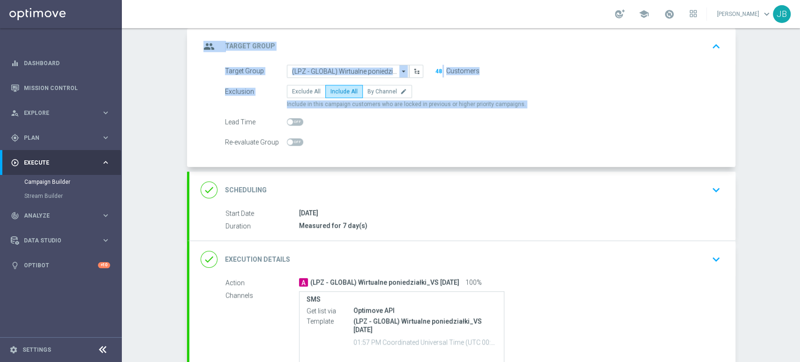
drag, startPoint x: 799, startPoint y: 101, endPoint x: 799, endPoint y: 125, distance: 23.9
click at [799, 125] on div "Campaign Builder Scheduled Campaign Triggered Campaign Status: Draft group Targ…" at bounding box center [461, 195] width 678 height 334
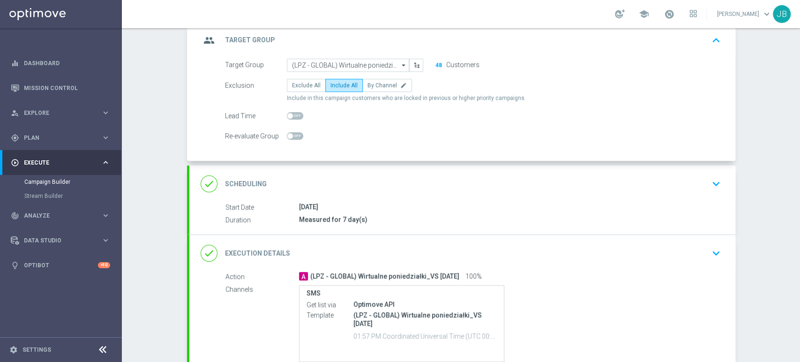
click at [664, 202] on div "[DATE]" at bounding box center [508, 206] width 418 height 9
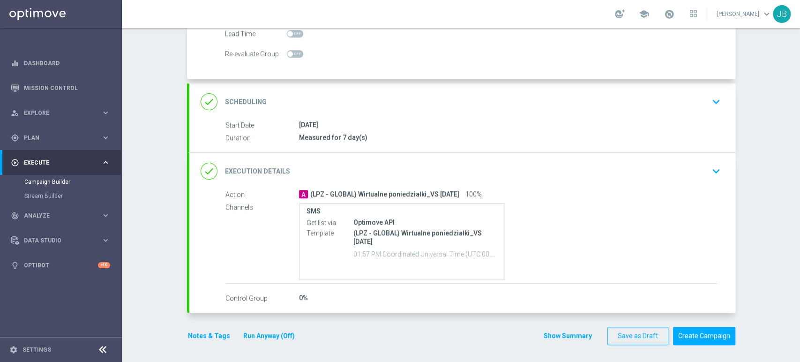
drag, startPoint x: 799, startPoint y: 158, endPoint x: 799, endPoint y: 225, distance: 66.6
click at [799, 225] on div "Campaign Builder Scheduled Campaign Triggered Campaign Status: Draft group Targ…" at bounding box center [461, 195] width 678 height 334
click at [714, 108] on button "keyboard_arrow_down" at bounding box center [716, 102] width 16 height 18
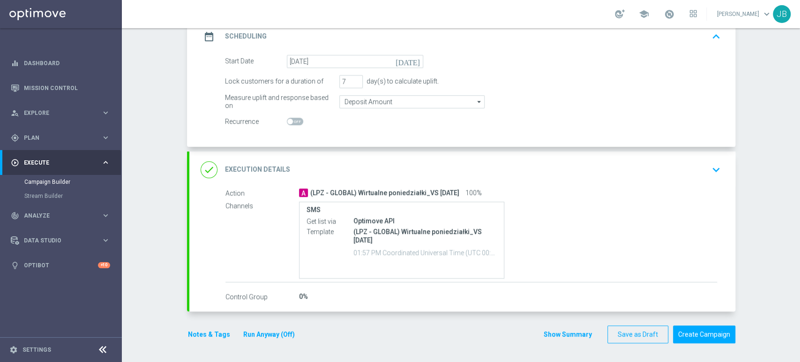
scroll to position [135, 0]
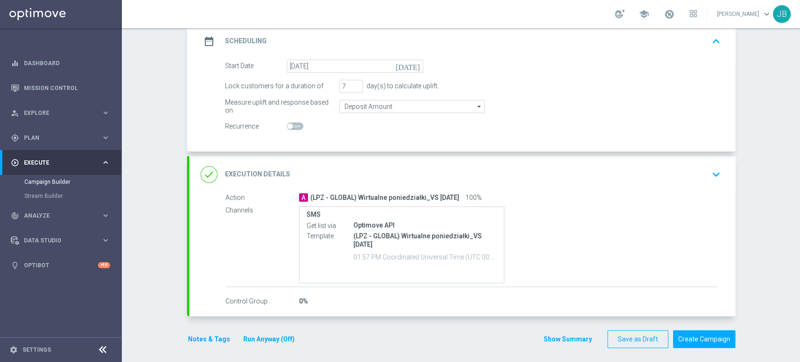
click at [691, 193] on div "A (LPZ - GLOBAL) Wirtualne poniedziałki_VS 20.08.2025 100%" at bounding box center [508, 197] width 418 height 9
click at [694, 168] on div "done Execution Details keyboard_arrow_down" at bounding box center [463, 174] width 524 height 18
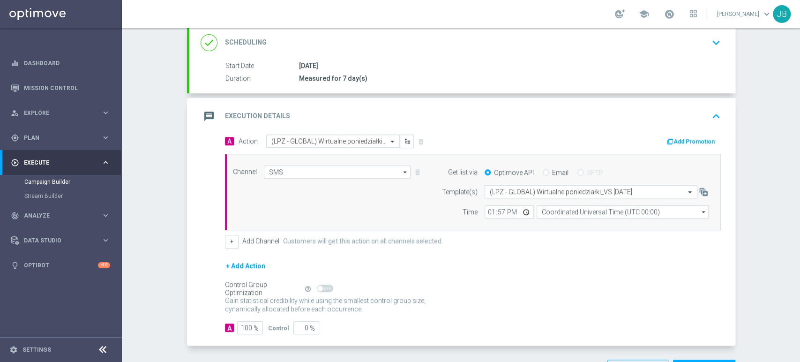
scroll to position [162, 0]
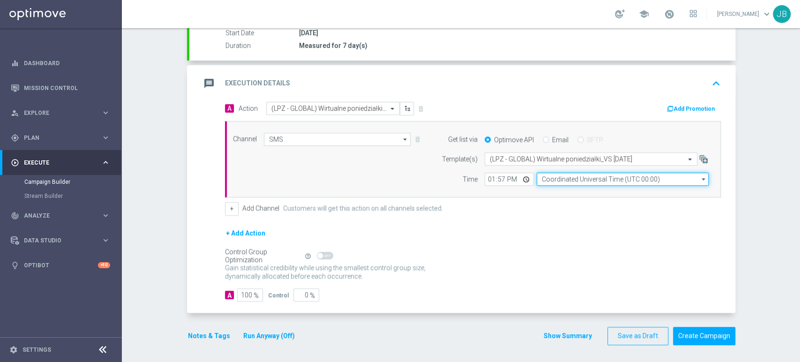
click at [624, 177] on input "Coordinated Universal Time (UTC 00:00)" at bounding box center [623, 179] width 172 height 13
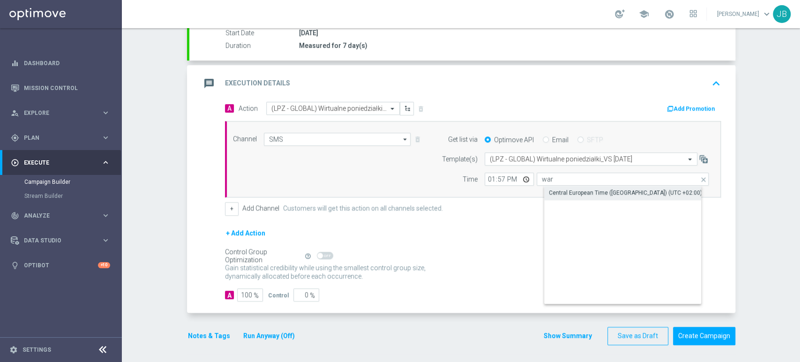
click at [602, 195] on div "Central European Time ([GEOGRAPHIC_DATA]) (UTC +02:00)" at bounding box center [625, 192] width 153 height 8
type input "Central European Time ([GEOGRAPHIC_DATA]) (UTC +02:00)"
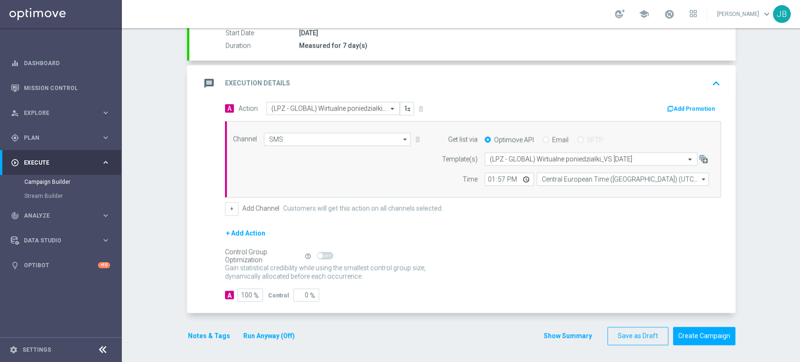
click at [590, 239] on div "+ Add Action" at bounding box center [473, 238] width 496 height 23
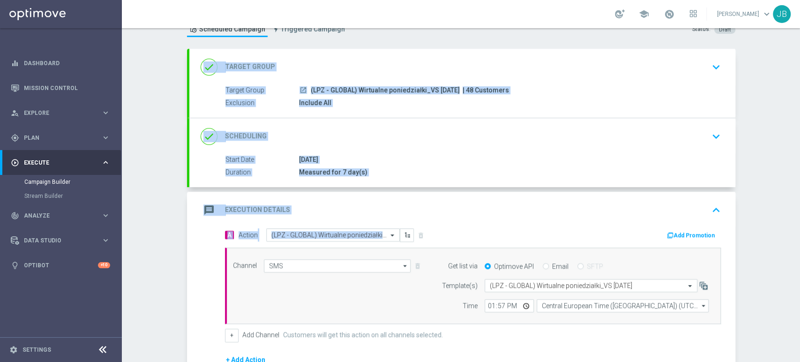
scroll to position [35, 0]
drag, startPoint x: 799, startPoint y: 172, endPoint x: 795, endPoint y: 91, distance: 80.3
click at [795, 91] on div "Campaign Builder Scheduled Campaign Triggered Campaign Status: Draft done Targe…" at bounding box center [461, 195] width 678 height 334
click at [593, 85] on div "launch (LPZ - GLOBAL) Wirtualne poniedziałki_VS 20.08.2025 | 48 Customers" at bounding box center [508, 89] width 418 height 9
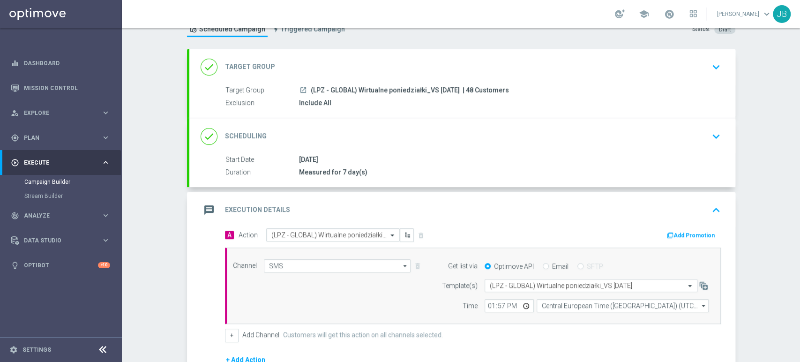
click at [799, 129] on div "Campaign Builder Scheduled Campaign Triggered Campaign Status: Draft done Targe…" at bounding box center [461, 195] width 678 height 334
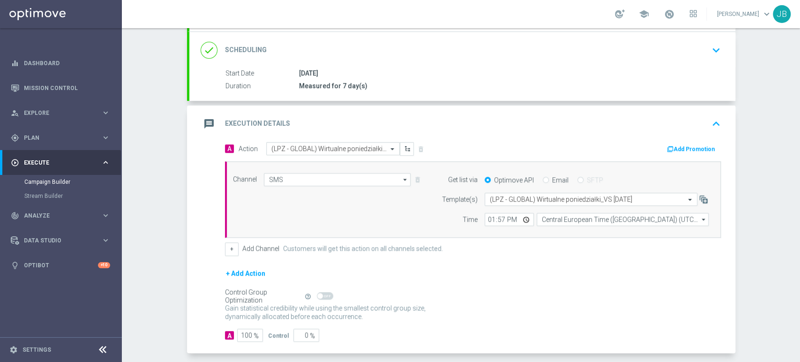
scroll to position [150, 0]
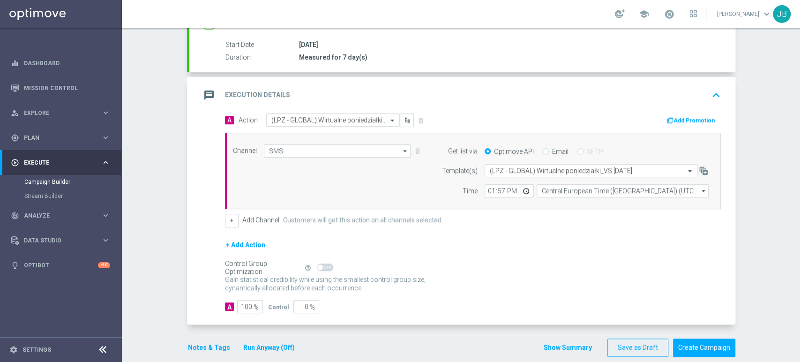
drag, startPoint x: 799, startPoint y: 160, endPoint x: 799, endPoint y: 233, distance: 73.1
click at [799, 233] on div "Campaign Builder Scheduled Campaign Triggered Campaign Status: Draft done Targe…" at bounding box center [461, 195] width 678 height 334
click at [593, 295] on form "A Action Select action (LPZ - GLOBAL) Wirtualne poniedziałki_VS 20.08.2025 dele…" at bounding box center [473, 213] width 496 height 200
click at [504, 187] on input "13:57" at bounding box center [509, 190] width 49 height 13
type input "14:01"
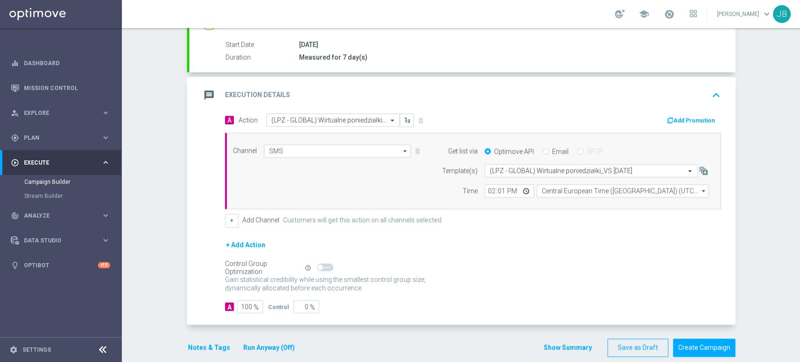
click at [589, 208] on div "A Action Select action (LPZ - GLOBAL) Wirtualne poniedziałki_VS 20.08.2025 dele…" at bounding box center [473, 170] width 510 height 114
click at [682, 342] on button "Create Campaign" at bounding box center [704, 347] width 62 height 18
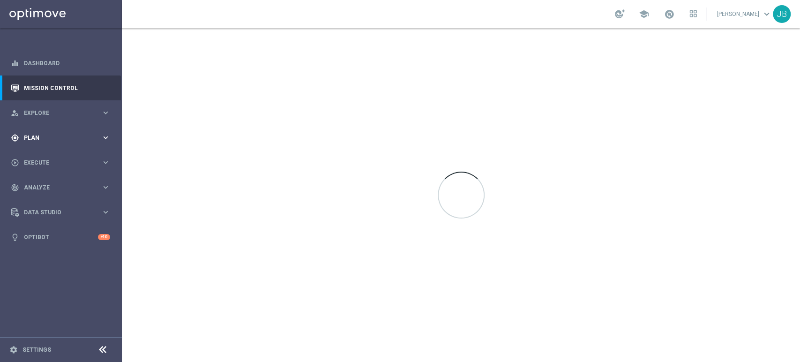
click at [51, 138] on span "Plan" at bounding box center [62, 138] width 77 height 6
click at [45, 155] on link "Target Groups" at bounding box center [60, 157] width 73 height 8
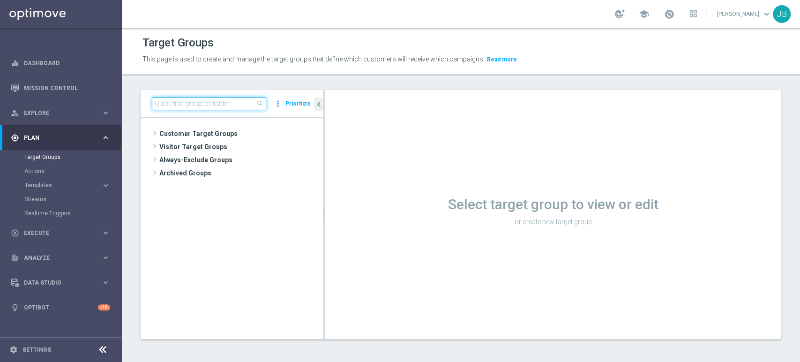
click at [203, 105] on input at bounding box center [209, 103] width 114 height 13
paste input "(LPZ - GLOBAL) Wirtualne poniedziałki_VS 20.08.2025"
type input "(LPZ - GLOBAL) Wirtualne poniedziałki_VS 20.08.2025"
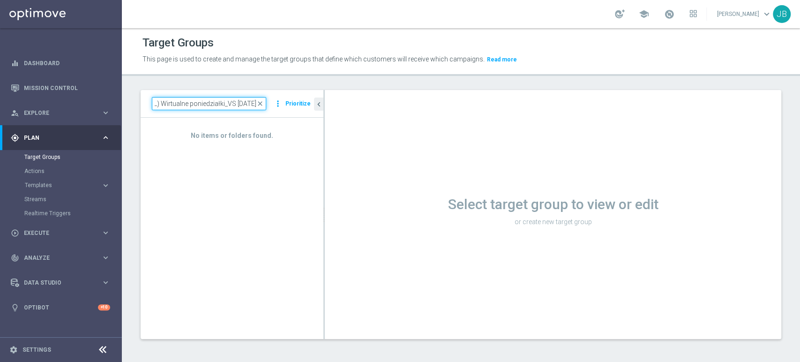
click at [221, 106] on input "(LPZ - GLOBAL) Wirtualne poniedziałki_VS 20.08.2025" at bounding box center [209, 103] width 114 height 13
click at [197, 102] on input "(LPZ - GLOBAL) Wirtualne poniedziałki_VS 20.08.2025" at bounding box center [209, 103] width 114 height 13
click at [58, 168] on link "Actions" at bounding box center [60, 171] width 73 height 8
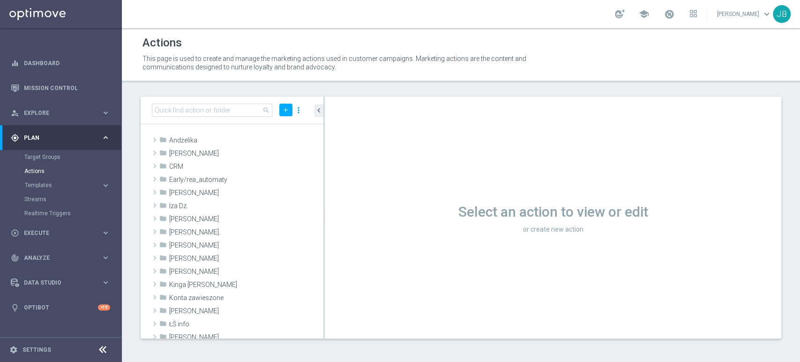
click at [323, 333] on tree-viewport "folder Andżelika library_add create_new_folder mode_edit delete drag_handle" at bounding box center [232, 231] width 183 height 214
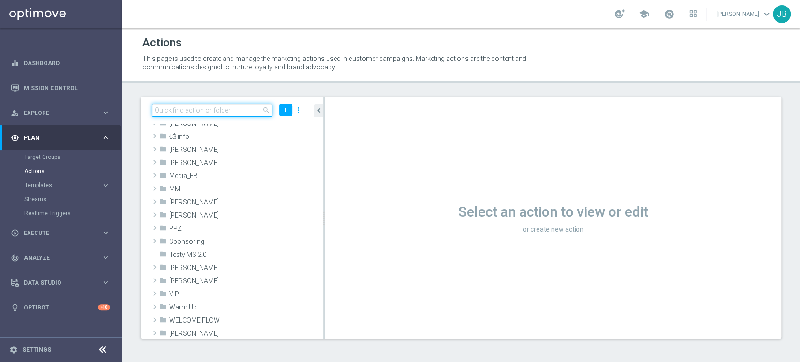
click at [221, 108] on input at bounding box center [212, 110] width 120 height 13
paste input "(LPZ - GLOBAL) Wirtualne poniedziałki_VS 20.08.2025"
type input "(LPZ - GLOBAL) Wirtualne poniedziałki_VS 20.08.2025"
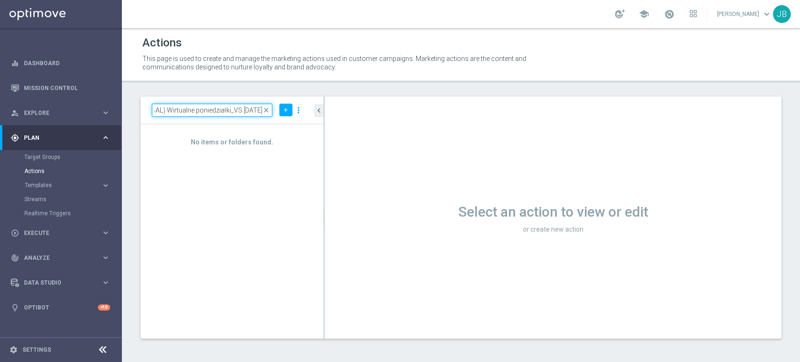
click at [217, 108] on input "(LPZ - GLOBAL) Wirtualne poniedziałki_VS 20.08.2025" at bounding box center [212, 110] width 120 height 13
click at [268, 108] on span "close" at bounding box center [267, 110] width 8 height 8
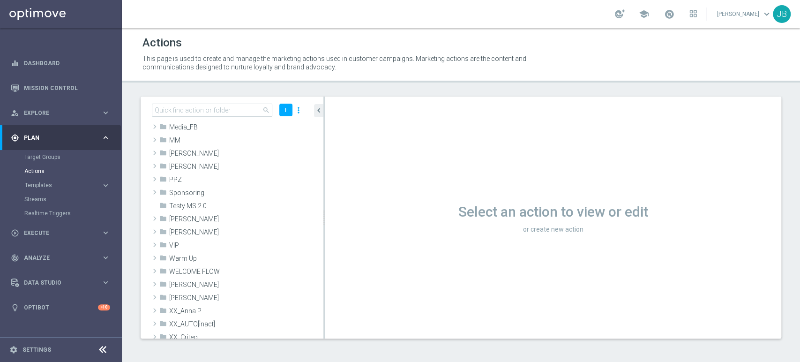
scroll to position [173, 0]
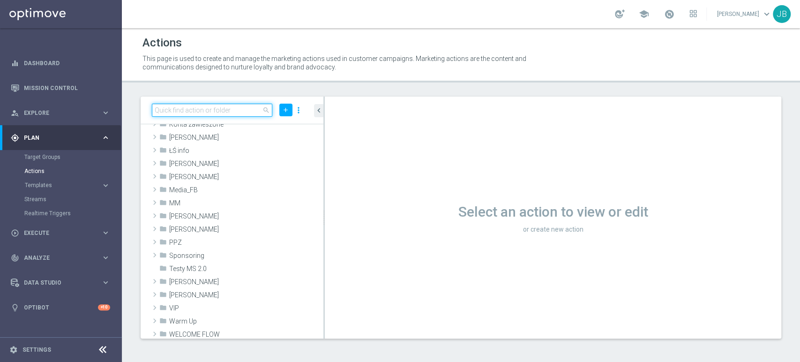
click at [203, 115] on input at bounding box center [212, 110] width 120 height 13
paste input "(LPZ - GLOBAL) Wirtualne poniedziałki_VS 20.08.2025"
type input "(LPZ - GLOBAL) Wirtualne poniedziałki_VS 20.08.2025"
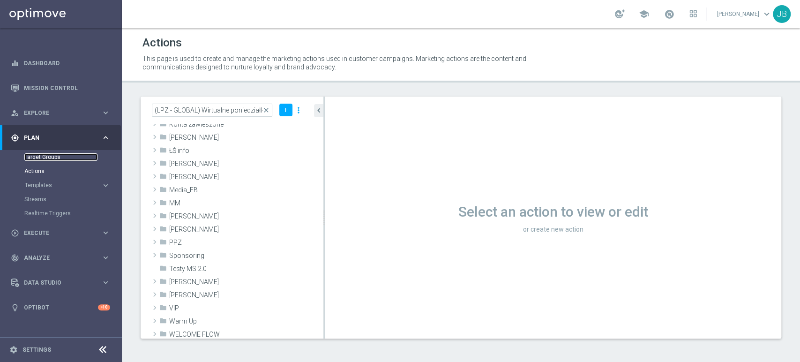
click at [54, 158] on link "Target Groups" at bounding box center [60, 157] width 73 height 8
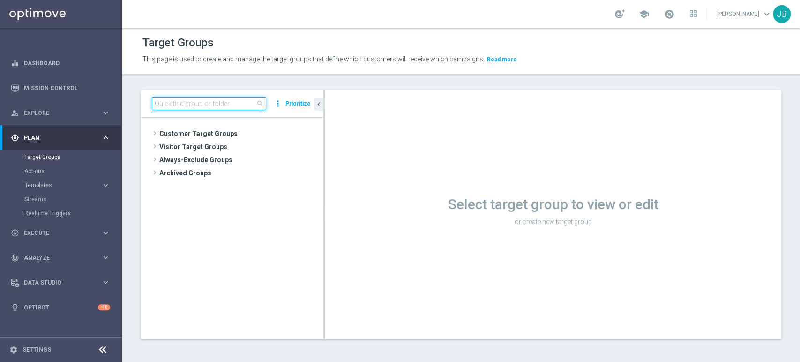
click at [183, 110] on input at bounding box center [209, 103] width 114 height 13
paste input "(LPZ - GLOBAL) Wirtualne poniedziałki_VS 20.08.2025"
type input "(LPZ - GLOBAL) Wirtualne poniedziałki_VS 20.08.2025"
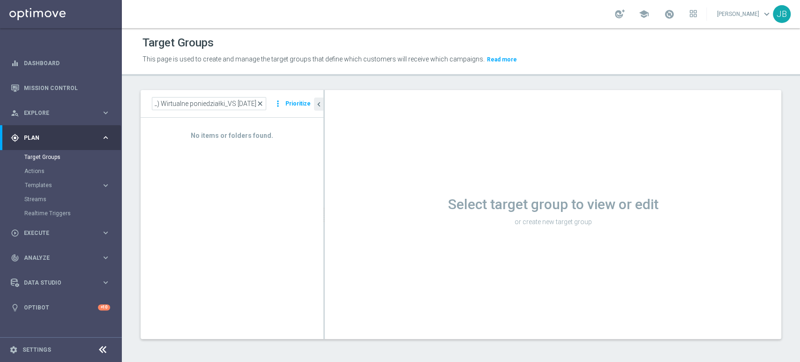
click at [260, 100] on span "close" at bounding box center [260, 104] width 8 height 8
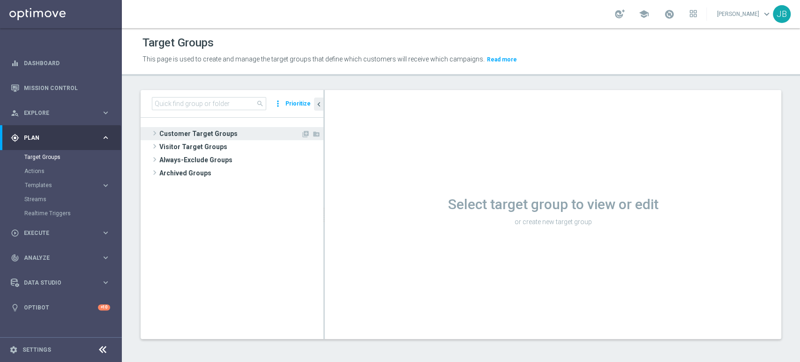
click at [218, 127] on span "Customer Target Groups" at bounding box center [230, 133] width 142 height 13
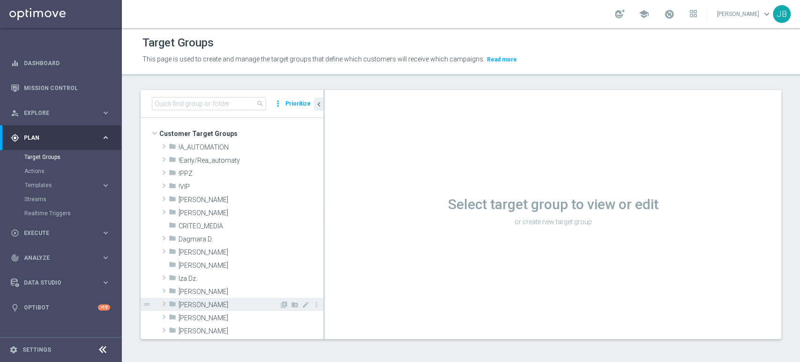
click at [194, 298] on div "folder Kamil N." at bounding box center [224, 304] width 111 height 13
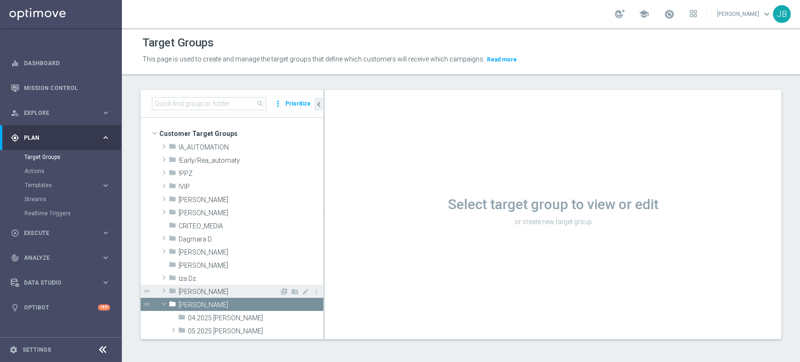
click at [196, 292] on span "[PERSON_NAME]" at bounding box center [229, 292] width 101 height 8
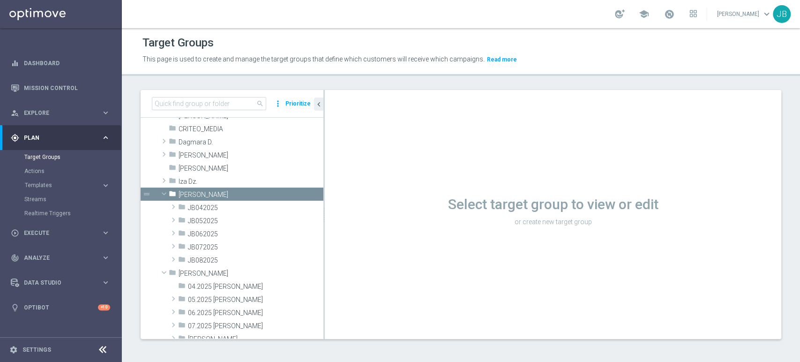
scroll to position [104, 0]
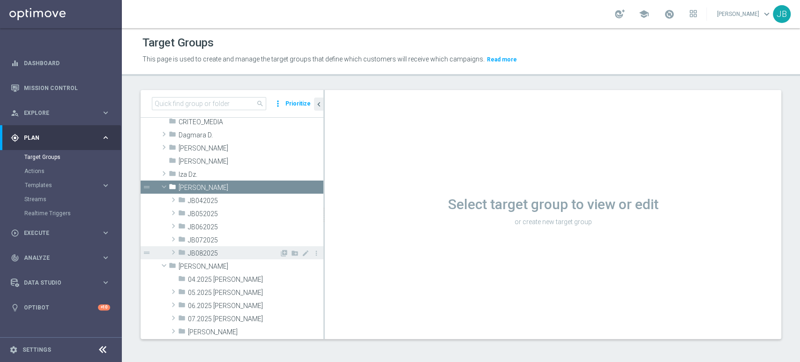
click at [215, 255] on span "JB082025" at bounding box center [233, 253] width 91 height 8
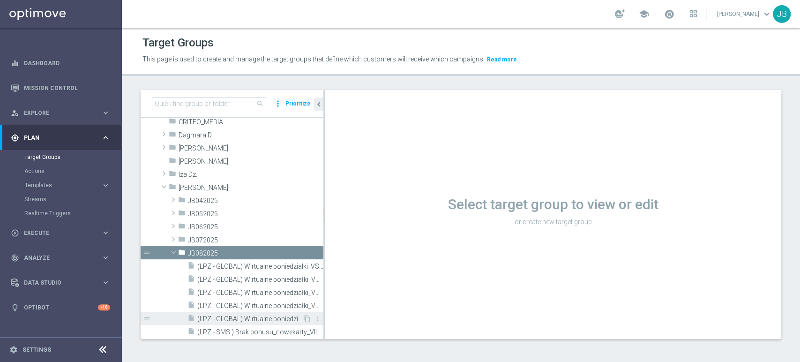
click at [265, 320] on span "(LPZ - GLOBAL) Wirtualne poniedziałki_VS_[DATE]_SMS" at bounding box center [249, 319] width 105 height 8
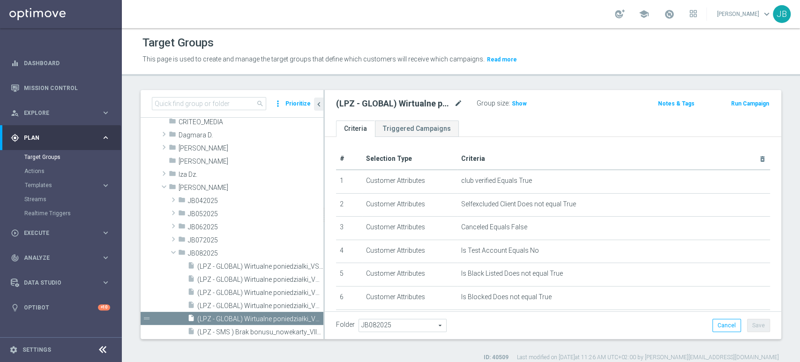
click at [456, 100] on icon "mode_edit" at bounding box center [458, 103] width 8 height 11
click at [394, 105] on input "(LPZ - GLOBAL) Wirtualne poniedziałki_VS_[DATE]_SMS" at bounding box center [399, 104] width 127 height 13
type input "(LPZ - GLOBAL) Wirtualne poniedzialki_VS_12.08.2025_SMS"
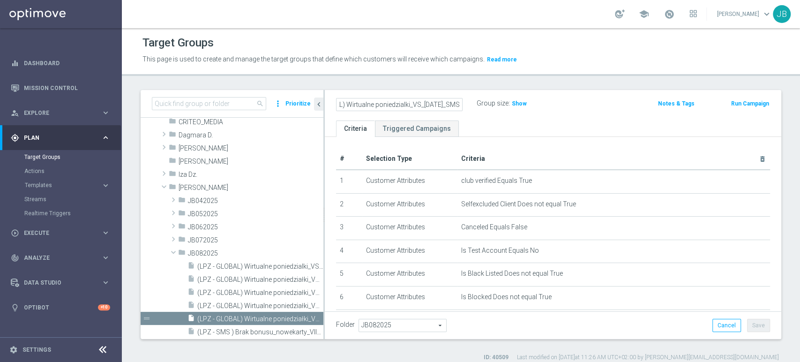
click at [469, 115] on div "(LPZ - GLOBAL) Wirtualne poniedzialki_VS_12.08.2025_SMS Group size : Show Notes…" at bounding box center [553, 105] width 457 height 30
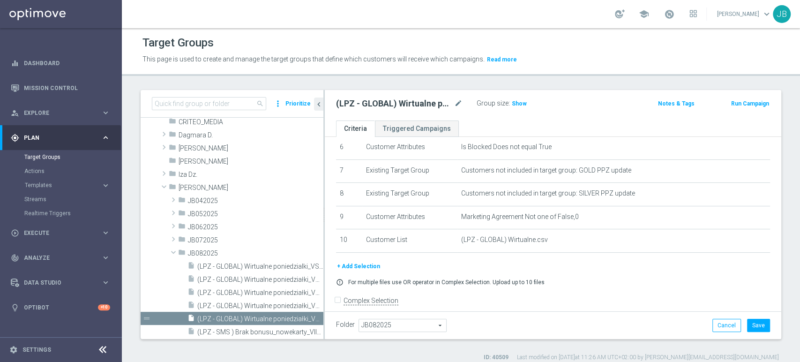
scroll to position [160, 0]
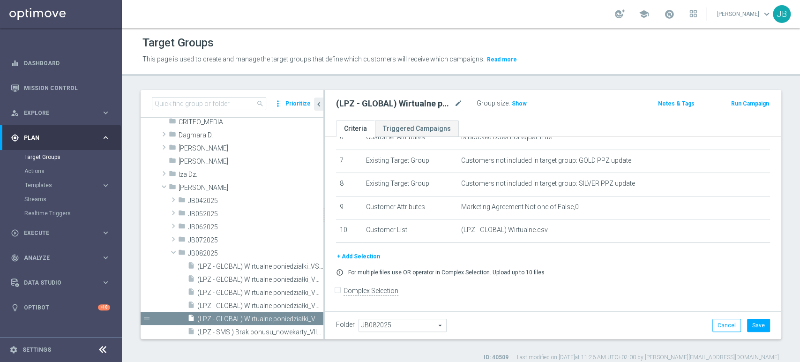
click at [709, 270] on div "error_outline For multiple files use OR operator in Complex Selection. Upload u…" at bounding box center [553, 273] width 448 height 8
click at [289, 305] on span "(LPZ - GLOBAL) Wirtualne poniedziałki_VS 20.08.2025" at bounding box center [249, 306] width 105 height 8
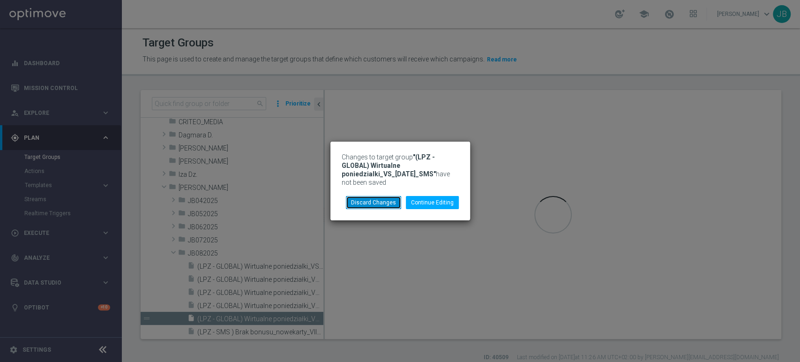
click at [387, 203] on button "Discard Changes" at bounding box center [373, 202] width 55 height 13
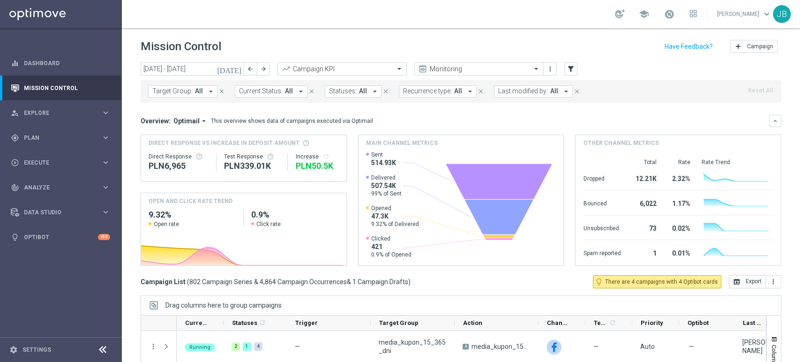
click at [128, 157] on div "[DATE] [DATE] - [DATE] arrow_back arrow_forward Campaign KPI trending_up Monito…" at bounding box center [461, 207] width 678 height 291
click at [50, 161] on span "Execute" at bounding box center [62, 163] width 77 height 6
click at [46, 180] on link "Campaign Builder" at bounding box center [60, 182] width 73 height 8
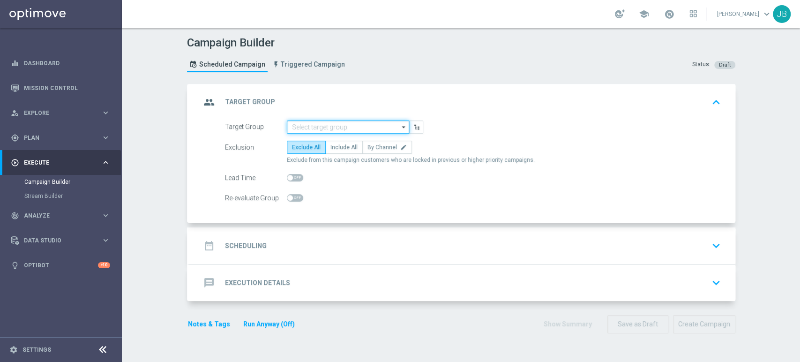
click at [294, 127] on input at bounding box center [348, 126] width 122 height 13
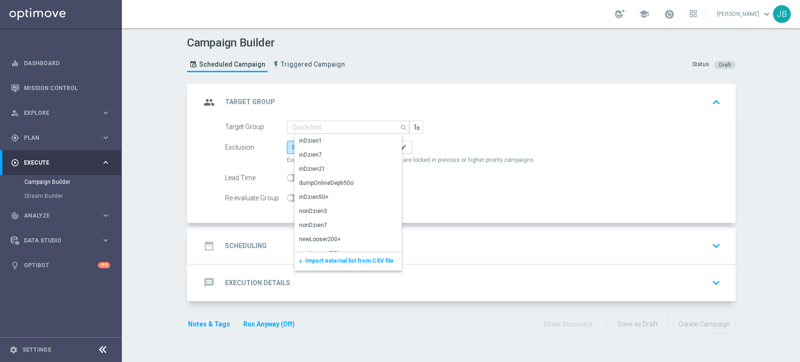
click at [305, 262] on span "Import external list from CSV file" at bounding box center [349, 260] width 89 height 7
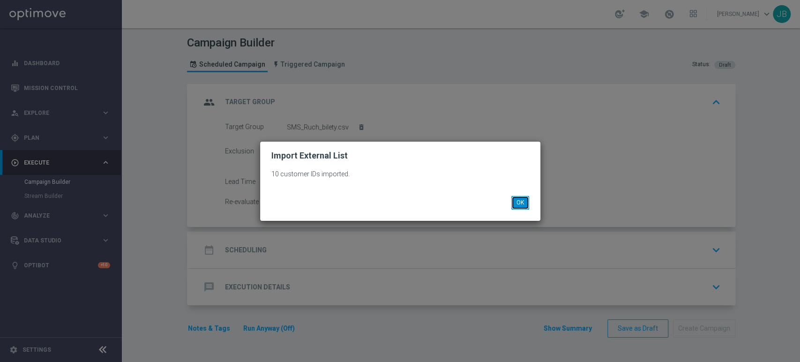
click at [519, 198] on button "OK" at bounding box center [520, 202] width 18 height 13
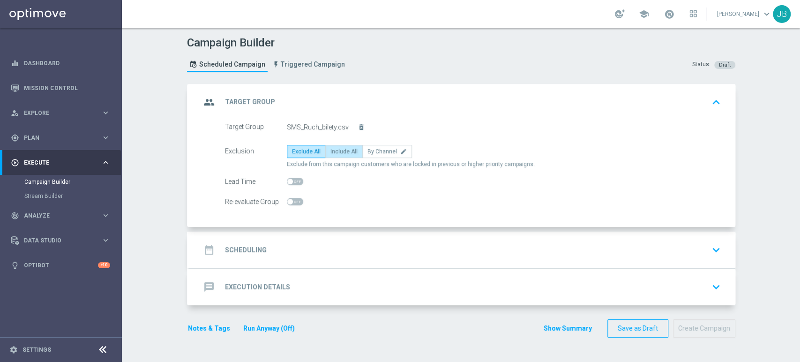
click at [338, 149] on span "Include All" at bounding box center [343, 151] width 27 height 7
click at [337, 150] on input "Include All" at bounding box center [333, 153] width 6 height 6
radio input "true"
click at [274, 246] on div "date_range Scheduling keyboard_arrow_down" at bounding box center [463, 250] width 524 height 18
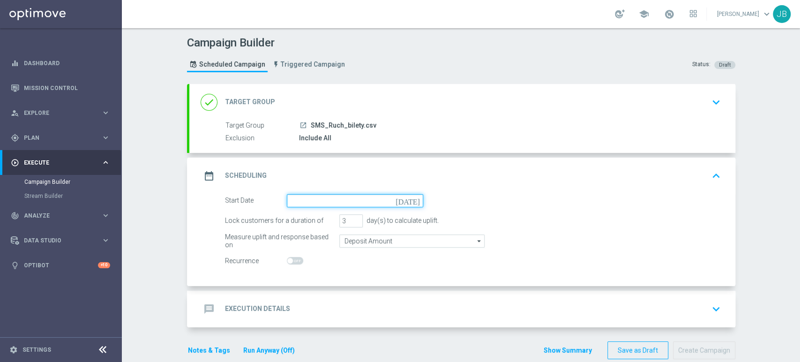
click at [307, 197] on input at bounding box center [355, 200] width 136 height 13
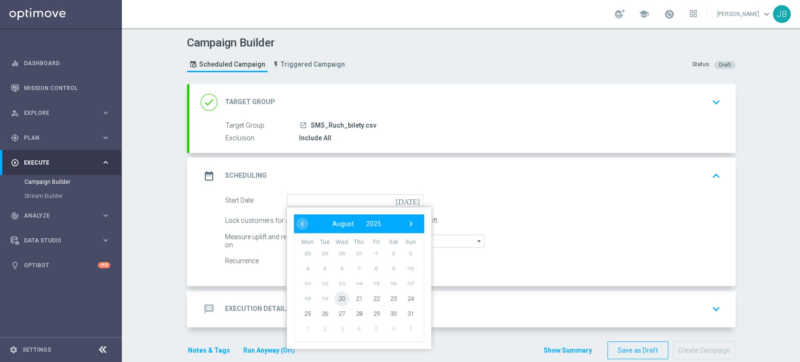
click at [334, 296] on span "20" at bounding box center [341, 298] width 15 height 15
type input "[DATE]"
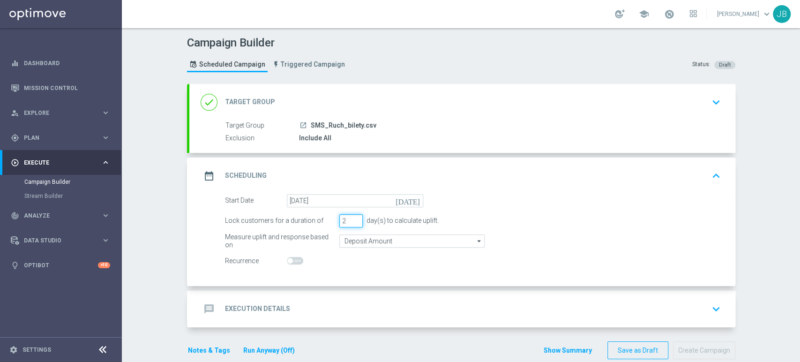
click at [352, 221] on input "2" at bounding box center [350, 220] width 23 height 13
type input "1"
click at [352, 221] on input "1" at bounding box center [350, 220] width 23 height 13
click at [309, 303] on div "message Execution Details keyboard_arrow_down" at bounding box center [463, 309] width 524 height 18
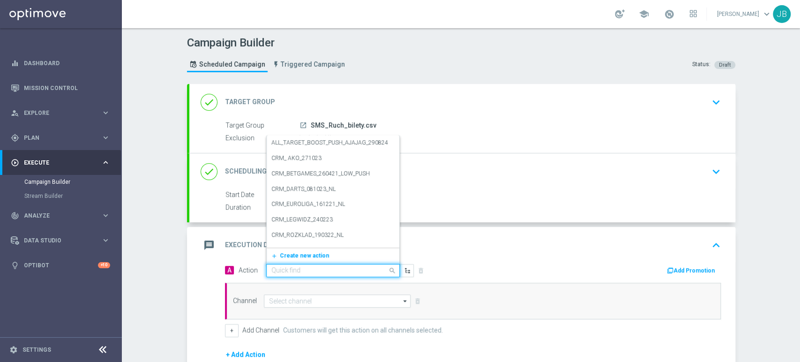
click at [285, 266] on div "Quick find" at bounding box center [285, 270] width 29 height 8
click at [287, 257] on span "Create new action" at bounding box center [304, 255] width 49 height 7
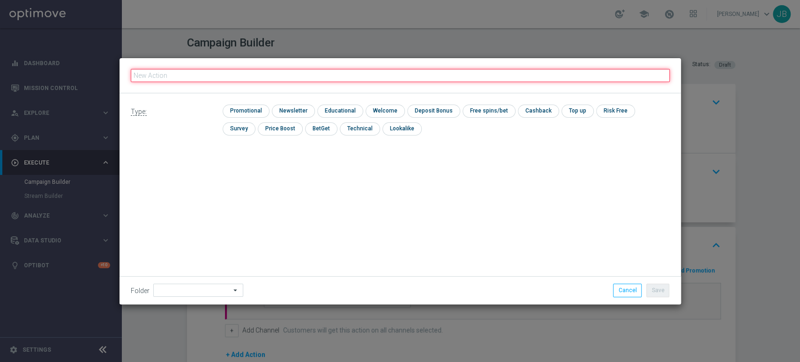
click at [212, 71] on input "text" at bounding box center [400, 75] width 539 height 13
paste input "(LPZ - SMS) Ruch_Polonia_Bilety_20082025"
type input "(LPZ - SMS) Ruch_Polonia_Bilety_20082025"
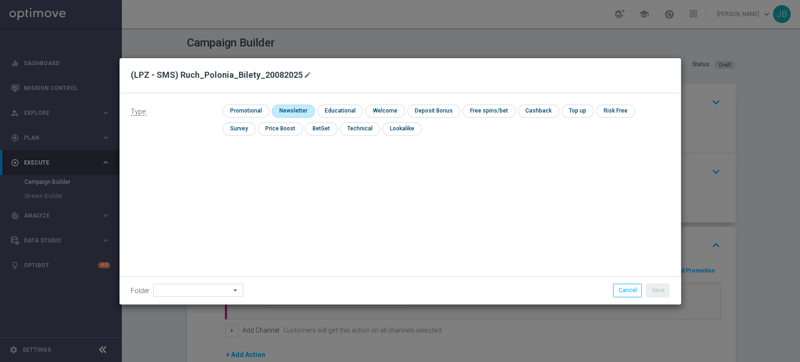
click at [276, 106] on input "checkbox" at bounding box center [292, 111] width 41 height 13
checkbox input "true"
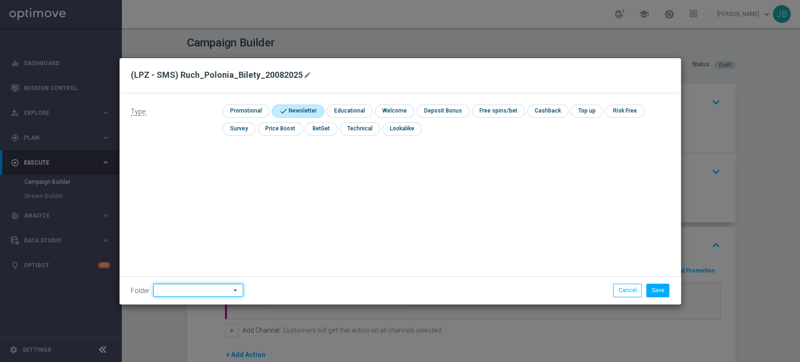
click at [182, 290] on input at bounding box center [198, 290] width 90 height 13
click at [190, 198] on div "[PERSON_NAME]" at bounding box center [186, 195] width 42 height 8
type input "[PERSON_NAME]"
click at [662, 294] on button "Save" at bounding box center [657, 290] width 23 height 13
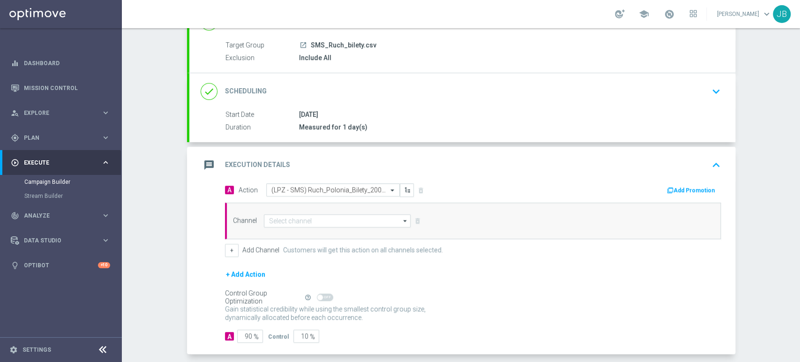
drag, startPoint x: 799, startPoint y: 195, endPoint x: 799, endPoint y: 274, distance: 78.3
click at [799, 274] on div "Campaign Builder Scheduled Campaign Triggered Campaign Status: Draft done Targe…" at bounding box center [461, 195] width 678 height 334
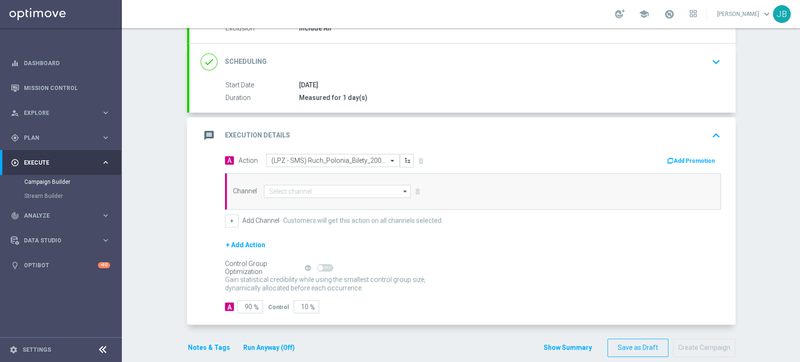
click at [461, 237] on form "A Action Select action (LPZ - SMS) Ruch_Polonia_Bilety_20082025 delete_forever …" at bounding box center [473, 234] width 496 height 160
click at [334, 188] on input at bounding box center [337, 191] width 147 height 13
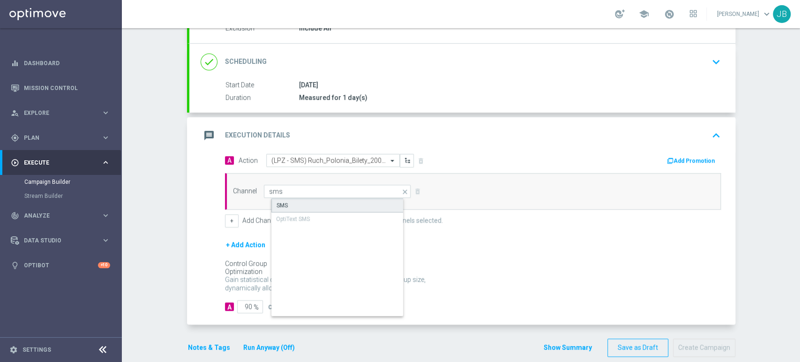
click at [322, 203] on div "SMS" at bounding box center [345, 205] width 148 height 14
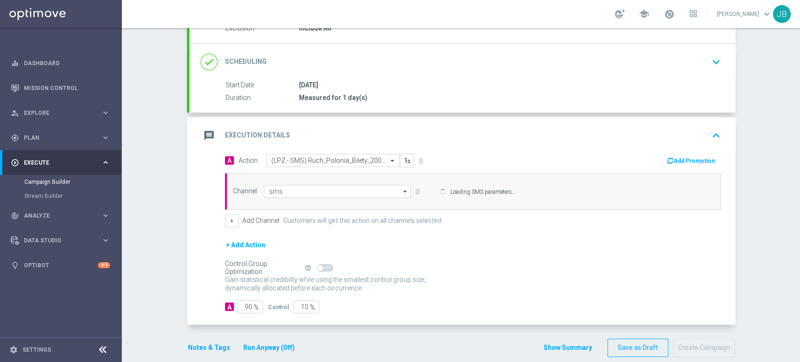
type input "SMS"
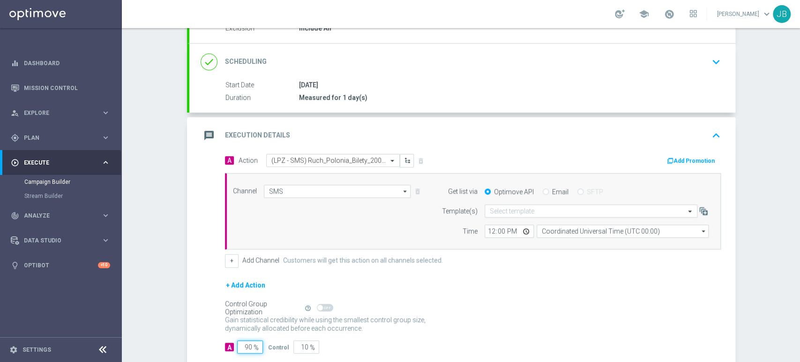
click at [247, 344] on input "90" at bounding box center [250, 346] width 26 height 13
type input "9"
type input "91"
type input "100"
type input "10"
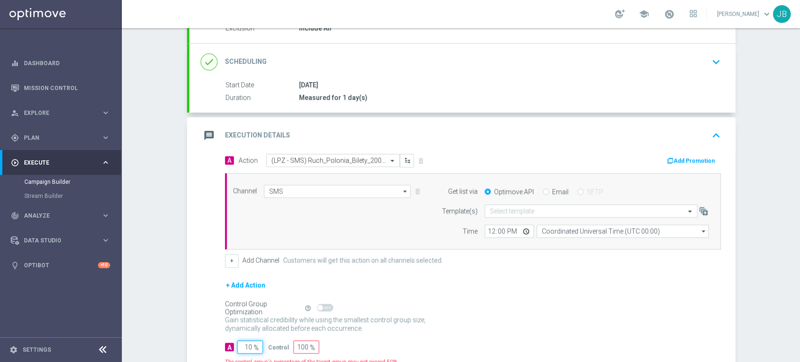
type input "90"
type input "100"
type input "0"
type input "100"
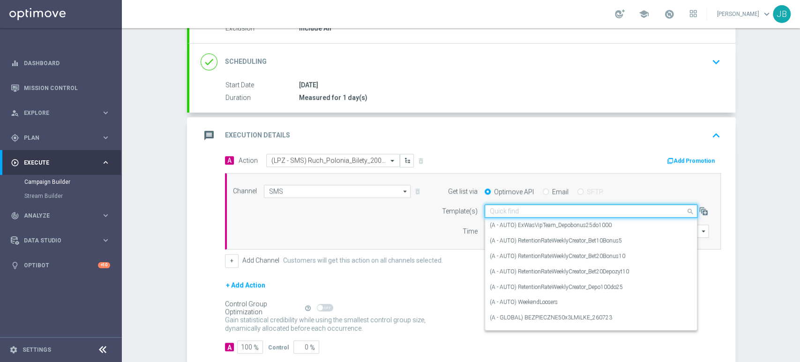
click at [504, 211] on input "text" at bounding box center [582, 211] width 184 height 8
paste input "(LPZ - SMS) Ruch_Polonia_Bilety_20082025"
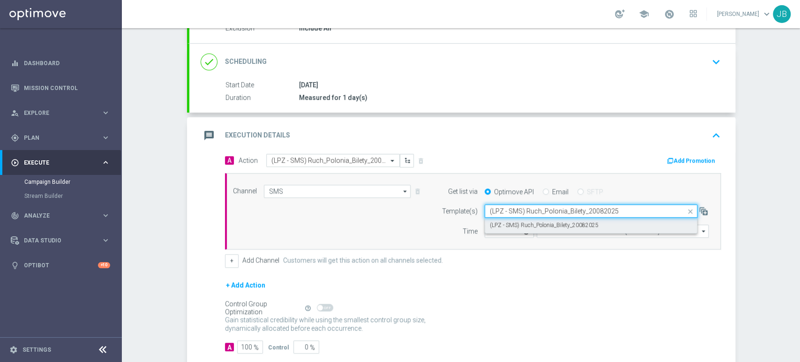
click at [495, 227] on label "(LPZ - SMS) Ruch_Polonia_Bilety_20082025" at bounding box center [544, 225] width 109 height 8
type input "(LPZ - SMS) Ruch_Polonia_Bilety_20082025"
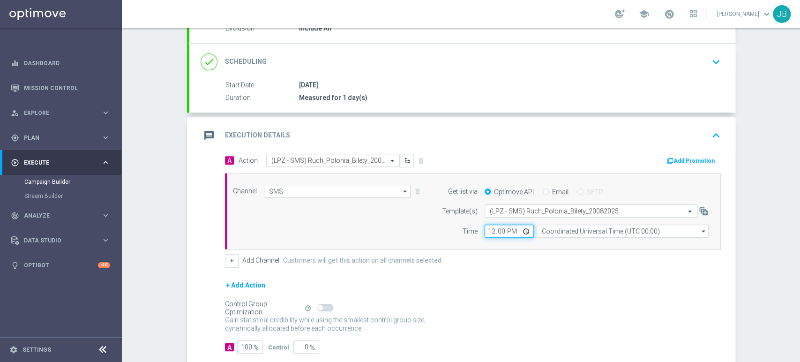
click at [491, 229] on input "12:00" at bounding box center [509, 231] width 49 height 13
type input "14:13"
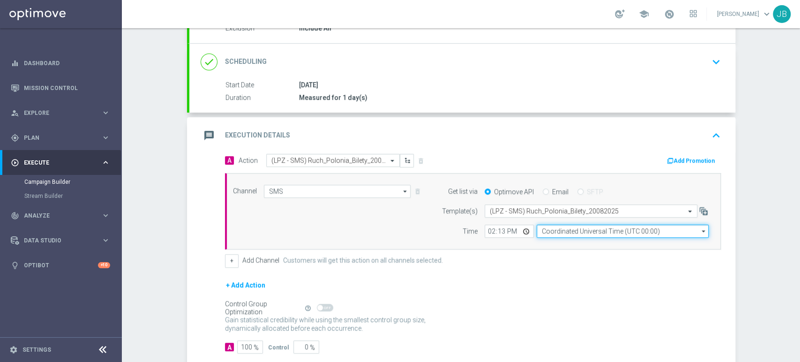
click at [545, 227] on input "Coordinated Universal Time (UTC 00:00)" at bounding box center [623, 231] width 172 height 13
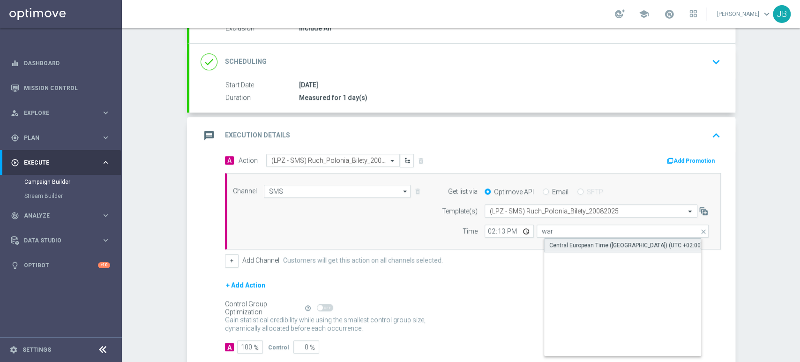
click at [549, 243] on div "Central European Time ([GEOGRAPHIC_DATA]) (UTC +02:00)" at bounding box center [625, 245] width 153 height 8
type input "Central European Time ([GEOGRAPHIC_DATA]) (UTC +02:00)"
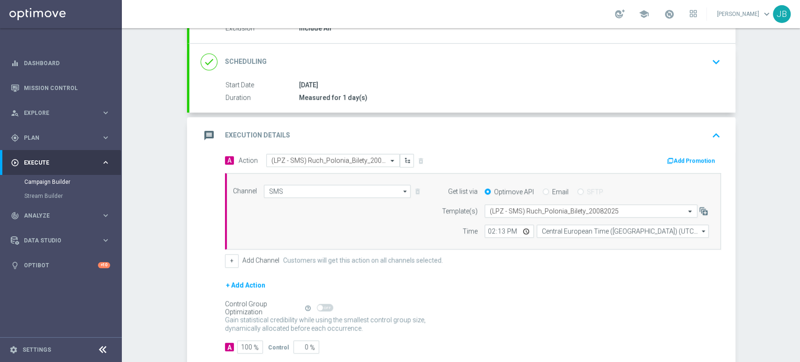
click at [548, 289] on div "+ Add Action" at bounding box center [473, 290] width 496 height 23
click at [788, 145] on div "Campaign Builder Scheduled Campaign Triggered Campaign Status: Draft done Targe…" at bounding box center [461, 195] width 678 height 334
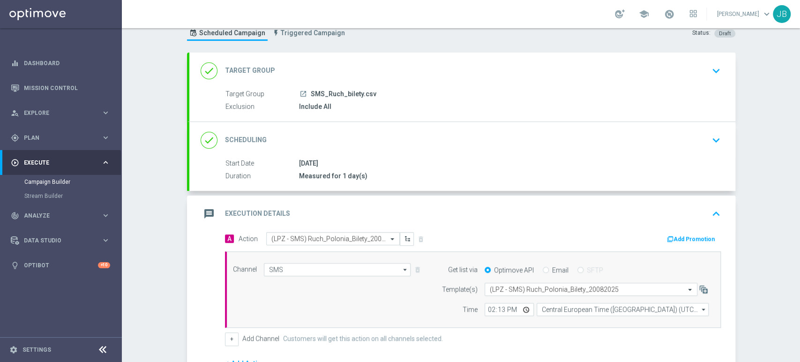
click at [799, 67] on div "Campaign Builder Scheduled Campaign Triggered Campaign Status: Draft done Targe…" at bounding box center [461, 195] width 678 height 334
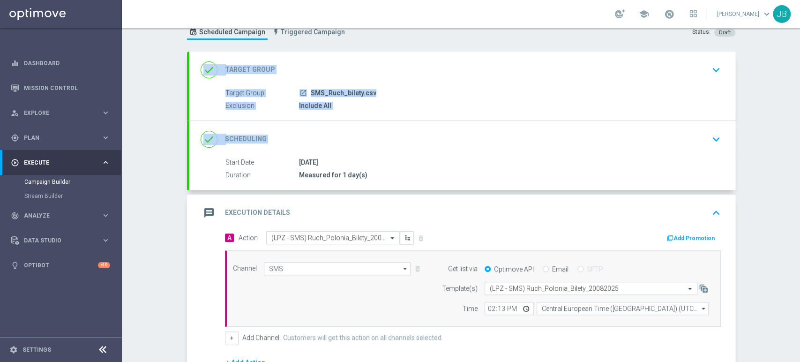
drag, startPoint x: 799, startPoint y: 122, endPoint x: 799, endPoint y: 145, distance: 23.0
click at [799, 145] on div "Campaign Builder Scheduled Campaign Triggered Campaign Status: Draft done Targe…" at bounding box center [461, 195] width 678 height 334
click at [706, 127] on div "done Scheduling keyboard_arrow_down" at bounding box center [462, 138] width 546 height 37
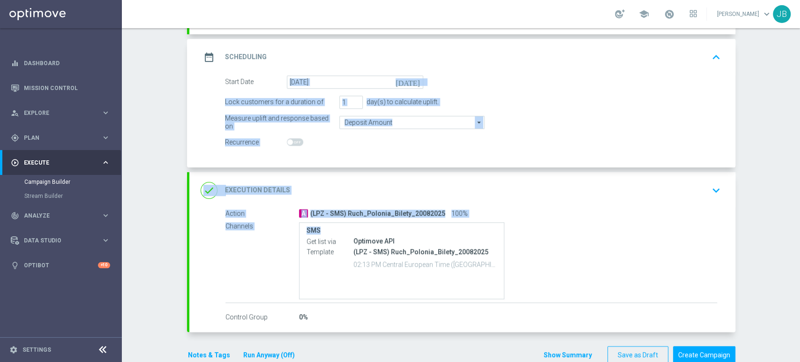
scroll to position [120, 0]
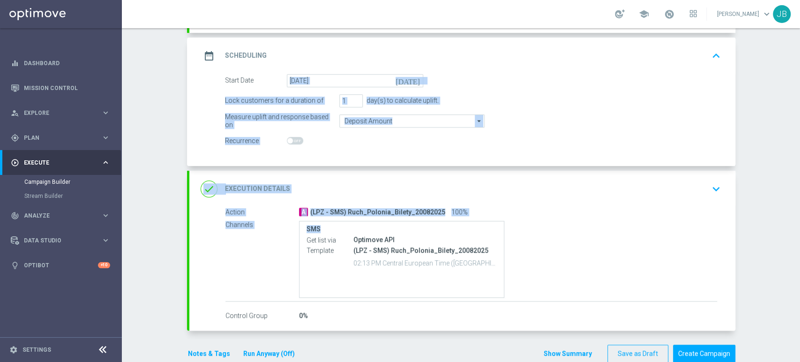
drag, startPoint x: 799, startPoint y: 163, endPoint x: 799, endPoint y: 220, distance: 57.7
click at [799, 220] on div "Campaign Builder Scheduled Campaign Triggered Campaign Status: Draft done Targe…" at bounding box center [461, 195] width 678 height 334
click at [709, 187] on icon "keyboard_arrow_down" at bounding box center [716, 189] width 14 height 14
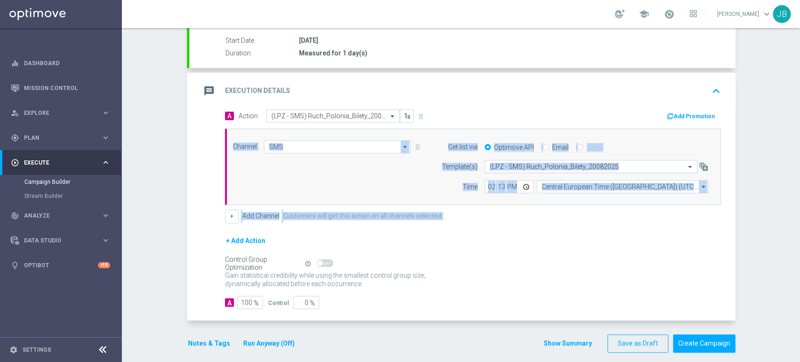
scroll to position [162, 0]
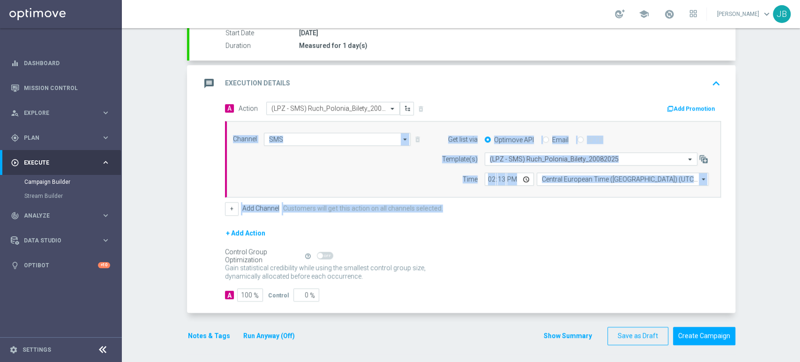
drag, startPoint x: 799, startPoint y: 208, endPoint x: 799, endPoint y: 239, distance: 30.9
click at [799, 239] on div "Campaign Builder Scheduled Campaign Triggered Campaign Status: Draft done Targe…" at bounding box center [461, 195] width 678 height 334
click at [765, 235] on div "Campaign Builder Scheduled Campaign Triggered Campaign Status: Draft done Targe…" at bounding box center [461, 195] width 678 height 334
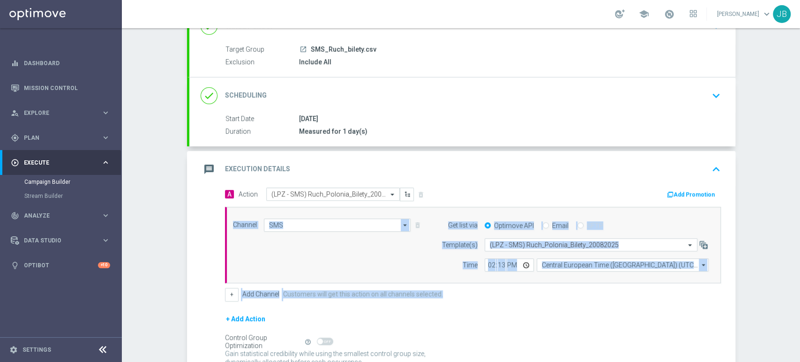
scroll to position [75, 0]
drag, startPoint x: 799, startPoint y: 170, endPoint x: 799, endPoint y: 116, distance: 54.4
click at [799, 116] on div "Campaign Builder Scheduled Campaign Triggered Campaign Status: Draft done Targe…" at bounding box center [461, 195] width 678 height 334
click at [761, 120] on div "Campaign Builder Scheduled Campaign Triggered Campaign Status: Draft done Targe…" at bounding box center [461, 195] width 678 height 334
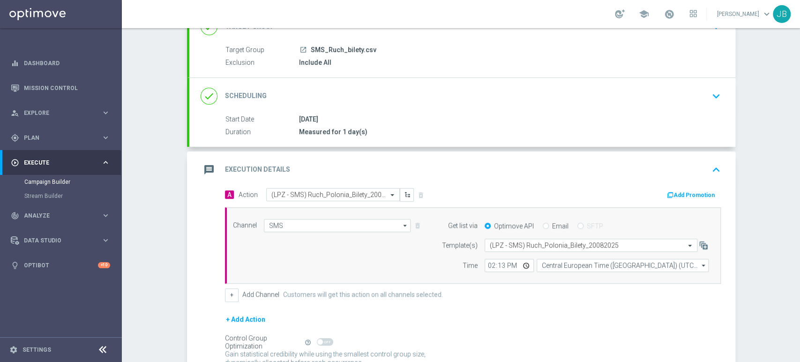
click at [773, 105] on div "Campaign Builder Scheduled Campaign Triggered Campaign Status: Draft done Targe…" at bounding box center [461, 195] width 678 height 334
drag, startPoint x: 773, startPoint y: 105, endPoint x: 799, endPoint y: 83, distance: 33.7
click at [799, 83] on div "Campaign Builder Scheduled Campaign Triggered Campaign Status: Draft done Targe…" at bounding box center [461, 195] width 678 height 334
click at [783, 81] on div "Campaign Builder Scheduled Campaign Triggered Campaign Status: Draft done Targe…" at bounding box center [461, 195] width 678 height 334
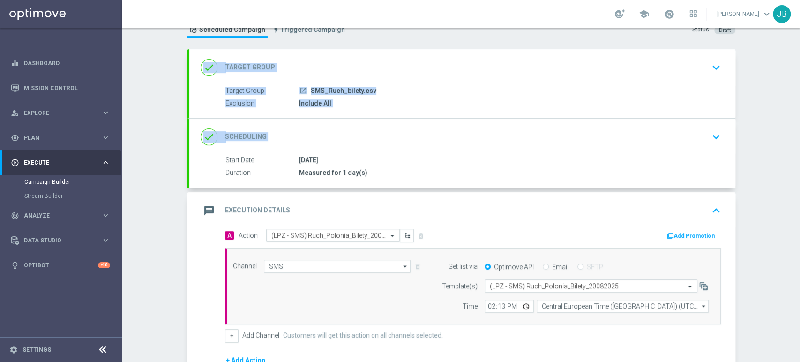
drag, startPoint x: 799, startPoint y: 93, endPoint x: 796, endPoint y: 67, distance: 26.0
click at [796, 67] on div "Campaign Builder Scheduled Campaign Triggered Campaign Status: Draft done Targe…" at bounding box center [461, 195] width 678 height 334
click at [760, 82] on div "Campaign Builder Scheduled Campaign Triggered Campaign Status: Draft done Targe…" at bounding box center [461, 195] width 678 height 334
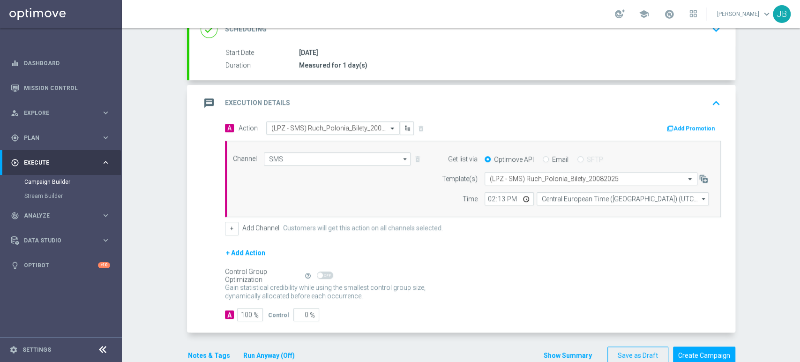
scroll to position [157, 0]
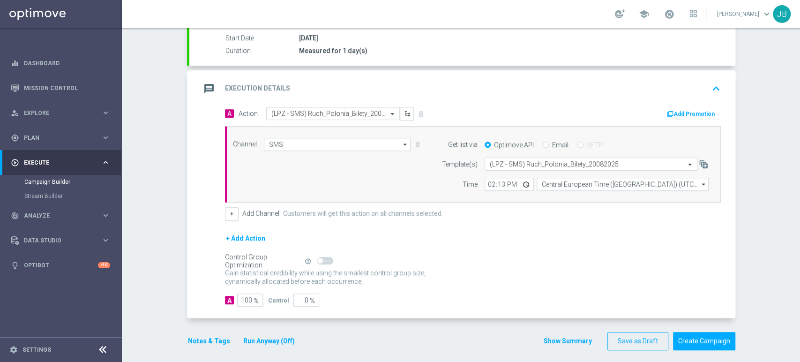
click at [773, 215] on div "Campaign Builder Scheduled Campaign Triggered Campaign Status: Draft done Targe…" at bounding box center [461, 195] width 678 height 334
click at [713, 336] on button "Create Campaign" at bounding box center [704, 341] width 62 height 18
